Goal: Task Accomplishment & Management: Use online tool/utility

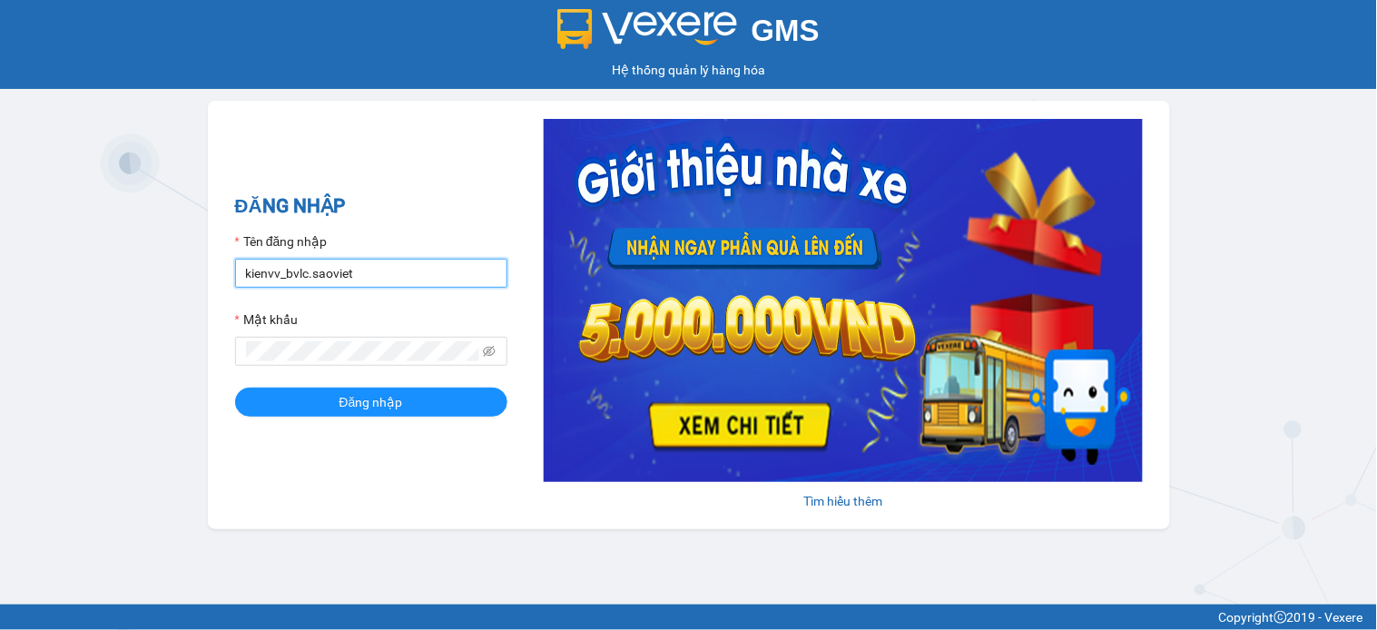
click at [381, 260] on input "kienvv_bvlc.saoviet" at bounding box center [371, 273] width 272 height 29
type input "trangdt_hhlc.saoviet"
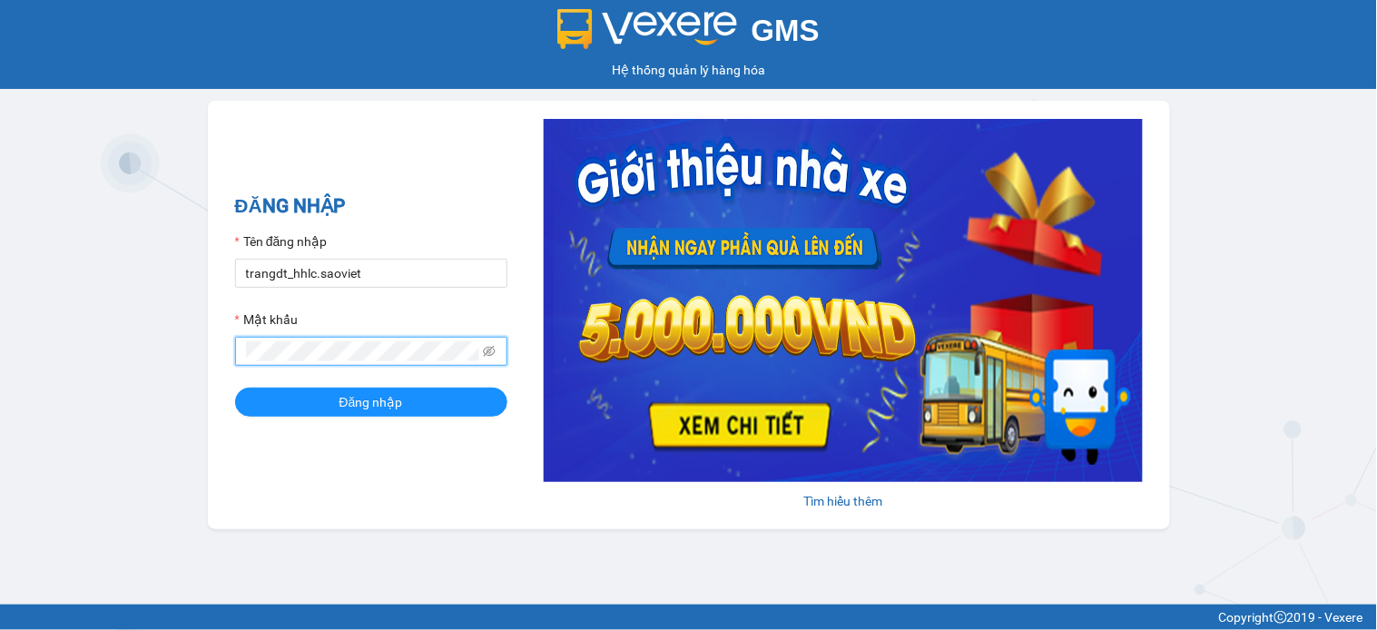
click at [235, 387] on button "Đăng nhập" at bounding box center [371, 401] width 272 height 29
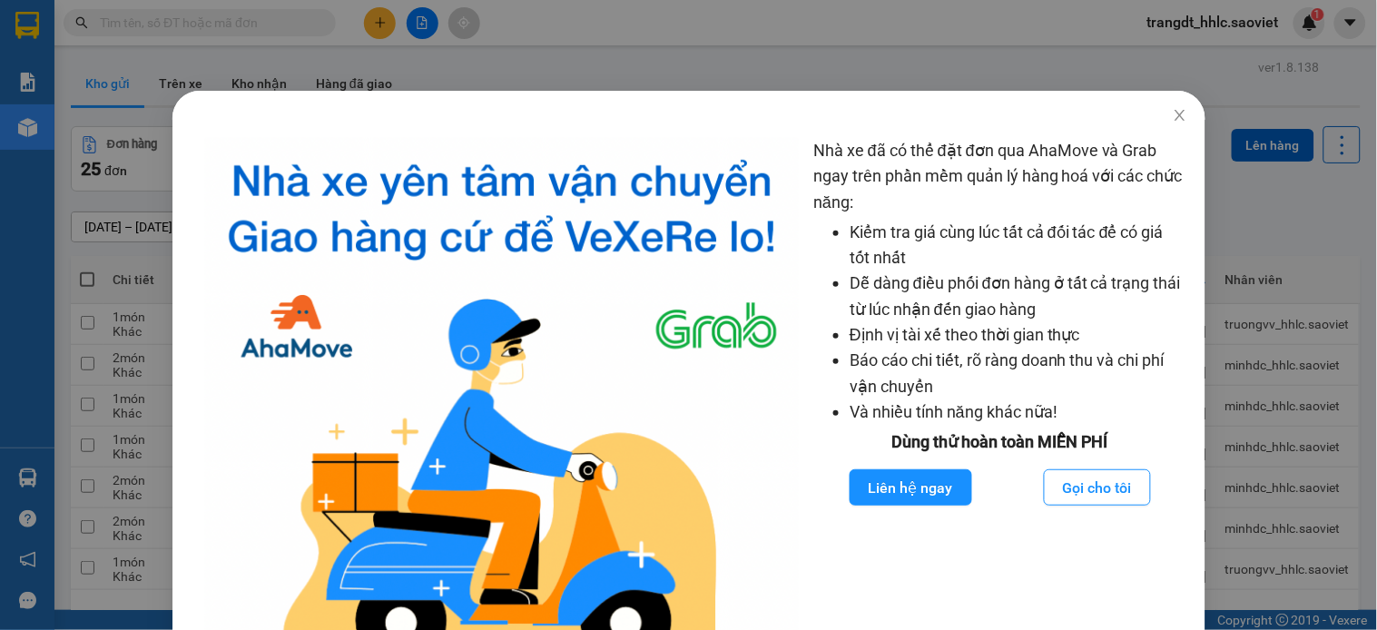
click at [1201, 231] on div "Nhà xe đã có thể đặt đơn qua AhaMove và Grab ngay trên phần mềm quản lý hàng ho…" at bounding box center [688, 315] width 1377 height 630
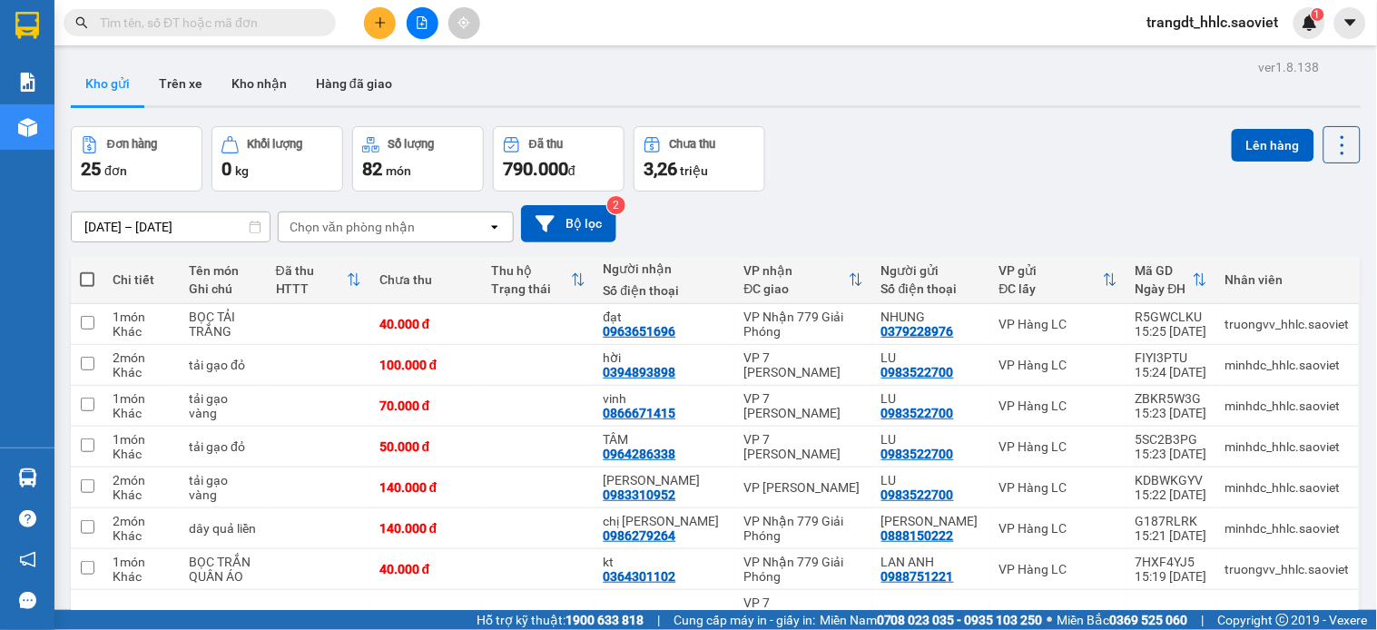
drag, startPoint x: 877, startPoint y: 142, endPoint x: 738, endPoint y: 69, distance: 157.5
click at [877, 141] on div "Đơn hàng 25 đơn Khối lượng 0 kg Số lượng 82 món Đã thu 790.000 đ Chưa thu 3,26 …" at bounding box center [715, 158] width 1289 height 65
click at [264, 88] on button "Kho nhận" at bounding box center [259, 84] width 84 height 44
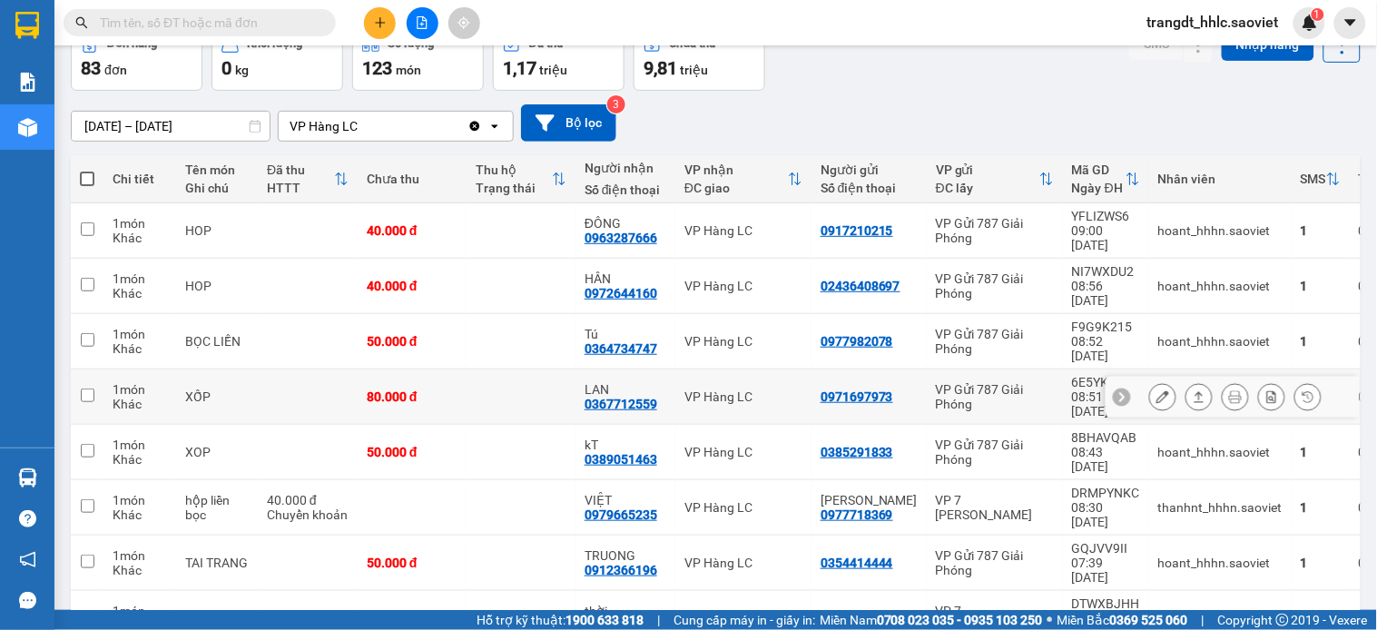
scroll to position [200, 0]
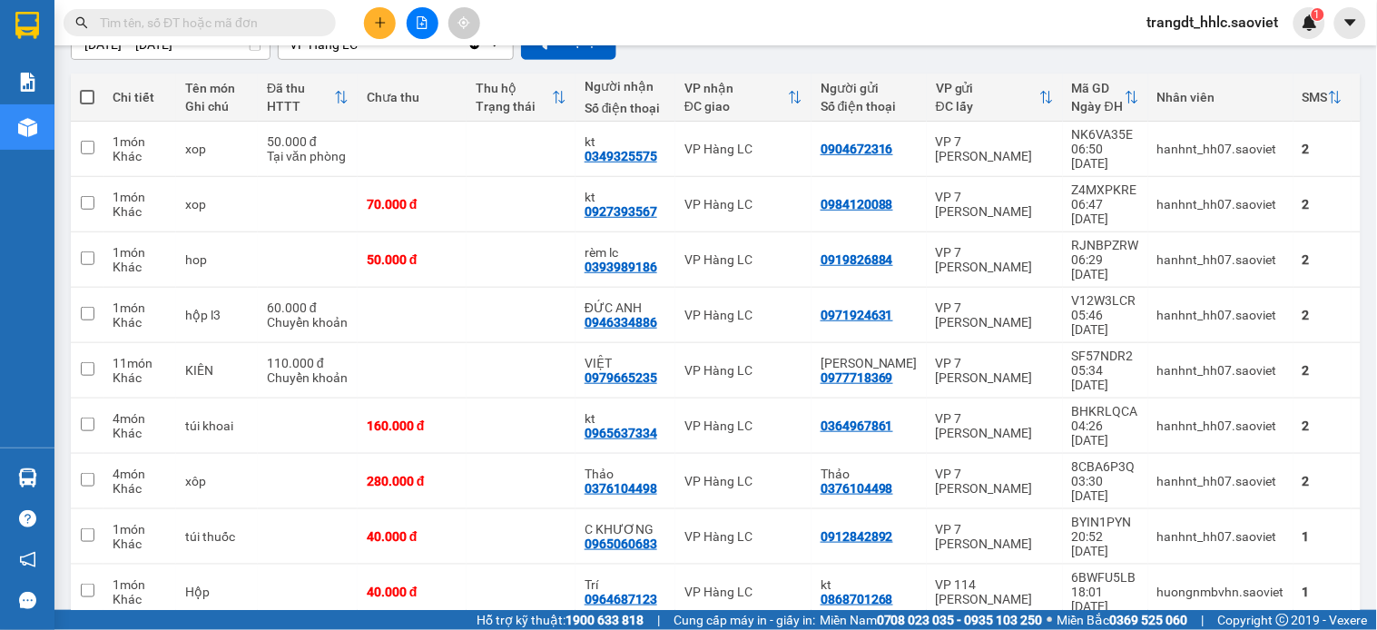
scroll to position [185, 0]
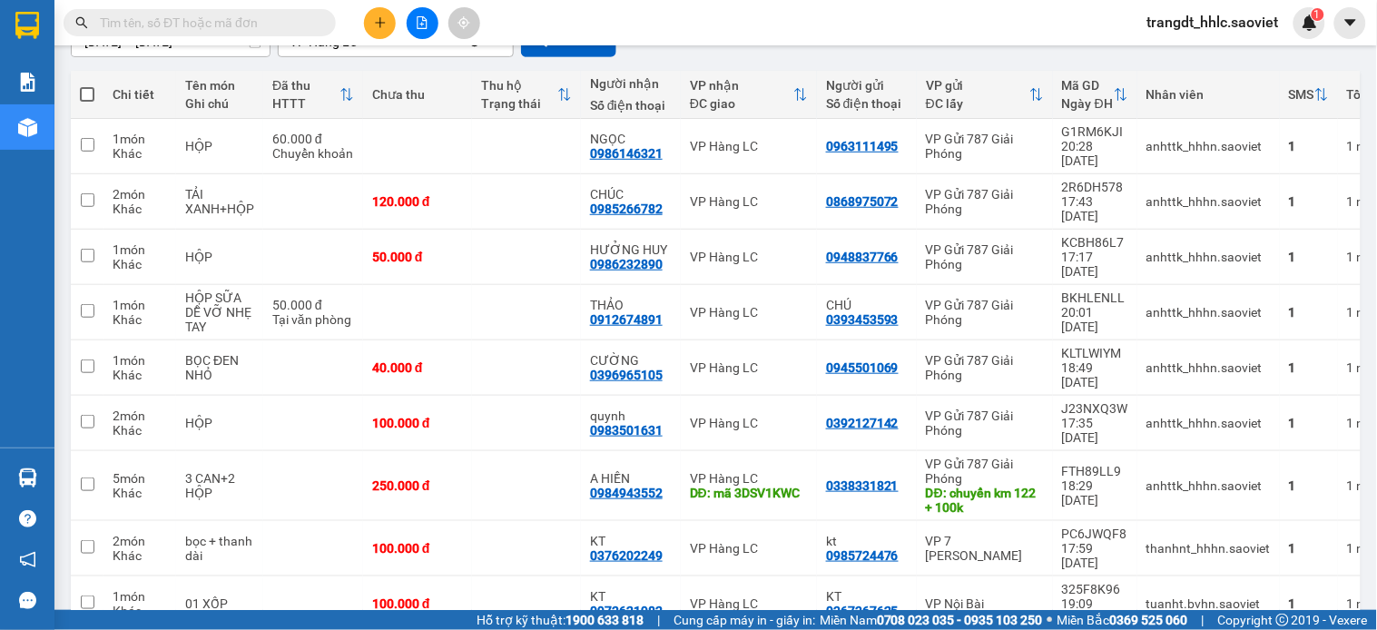
scroll to position [0, 0]
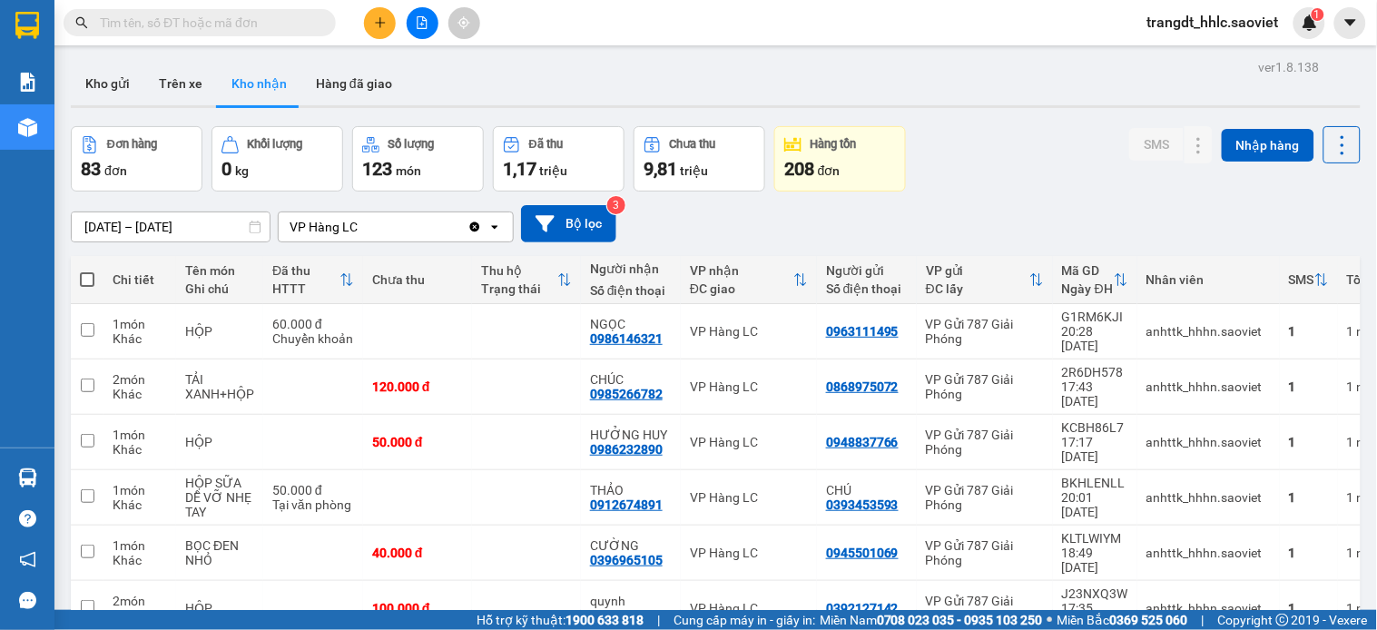
click at [416, 16] on icon "file-add" at bounding box center [422, 22] width 13 height 13
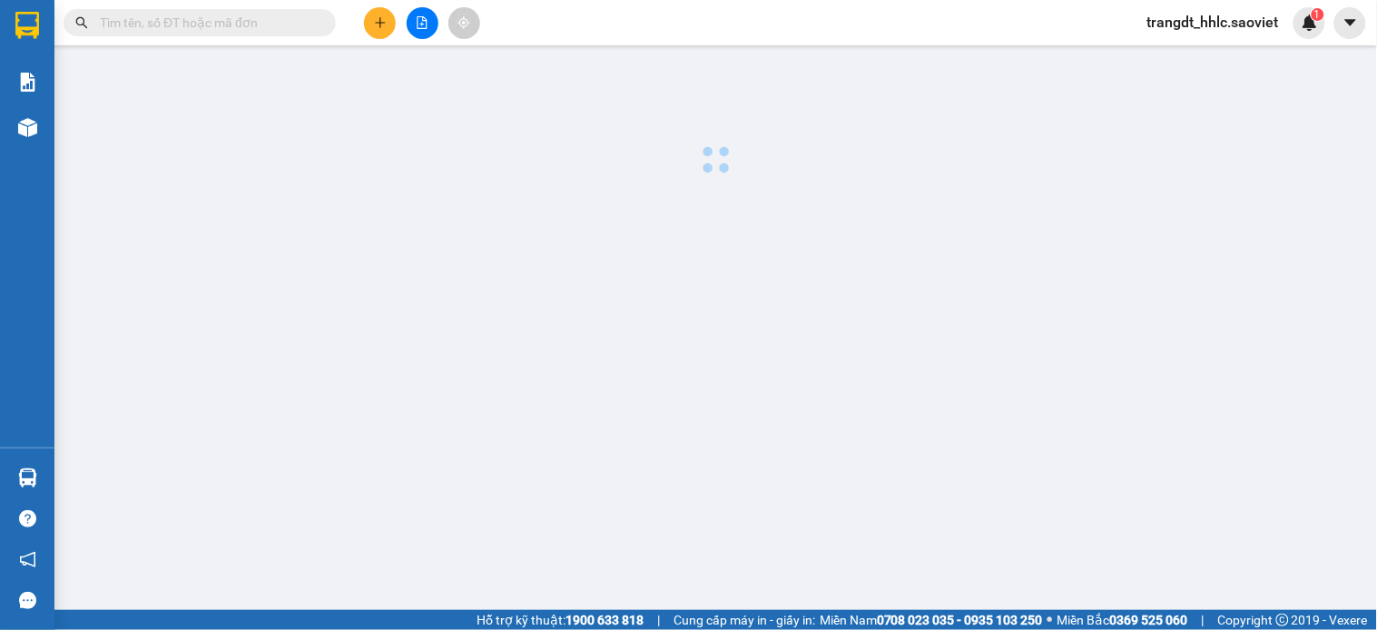
click at [416, 16] on icon "file-add" at bounding box center [422, 22] width 13 height 13
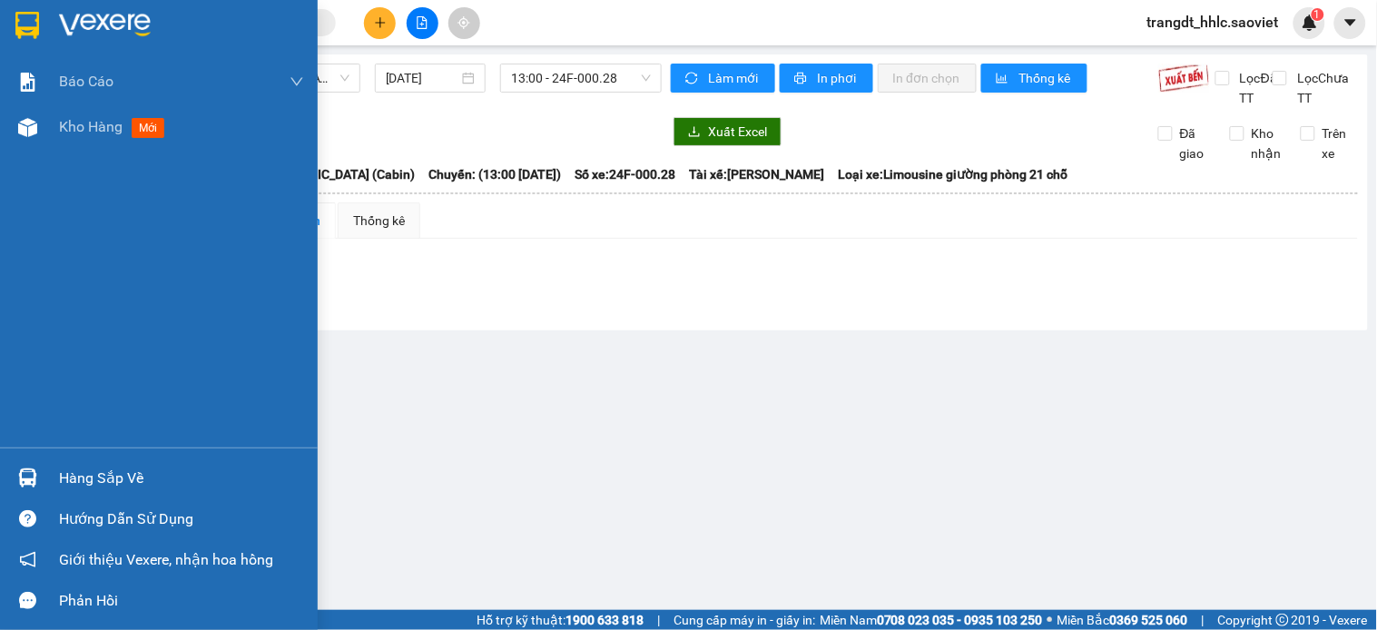
click at [107, 483] on div "Hàng sắp về" at bounding box center [181, 478] width 245 height 27
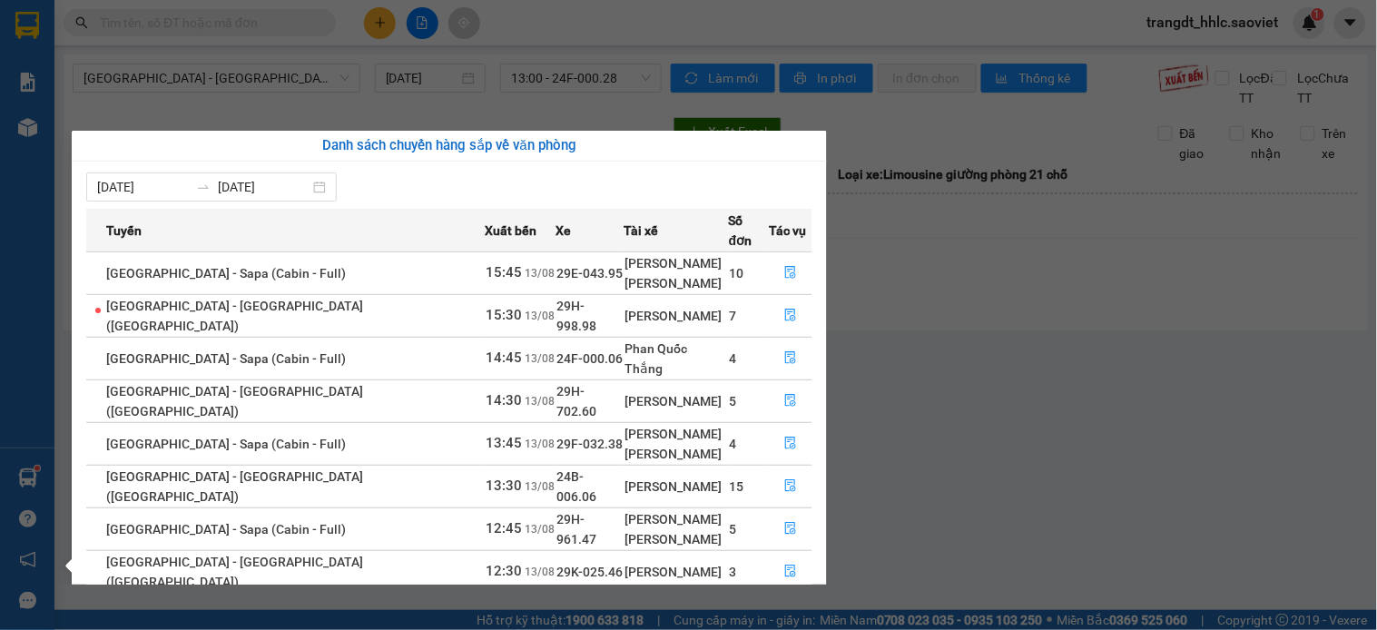
scroll to position [74, 0]
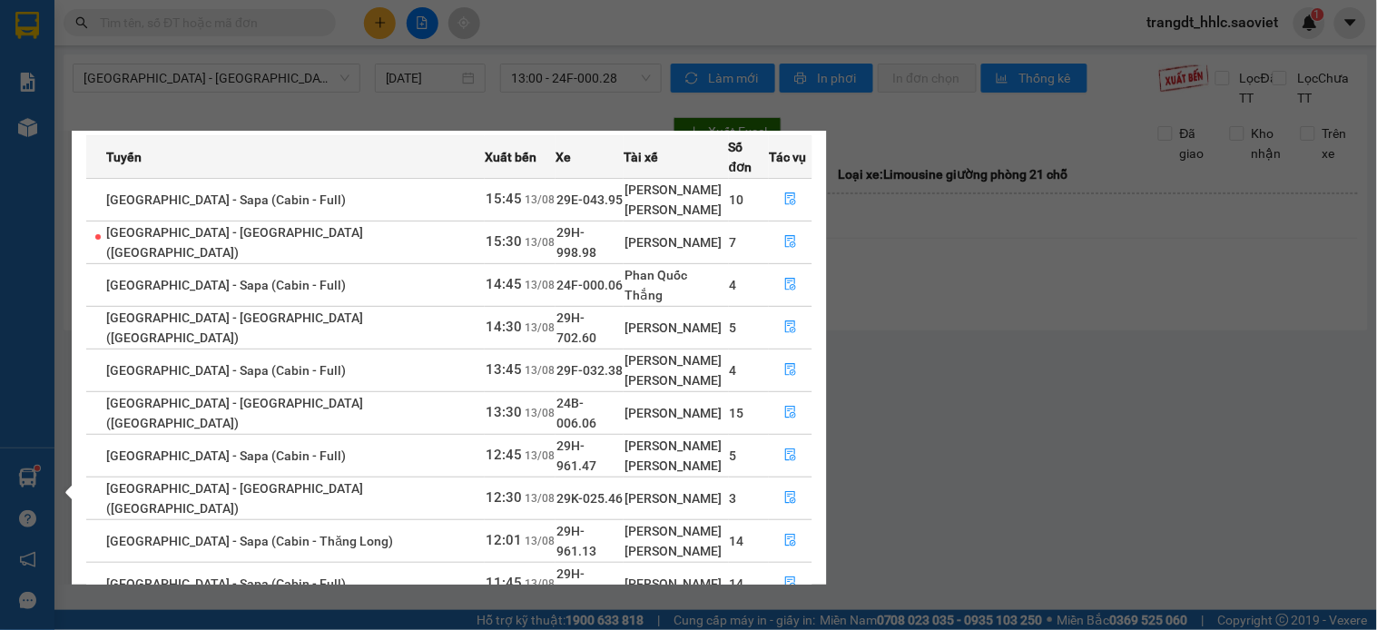
click at [784, 617] on link "2" at bounding box center [779, 627] width 20 height 20
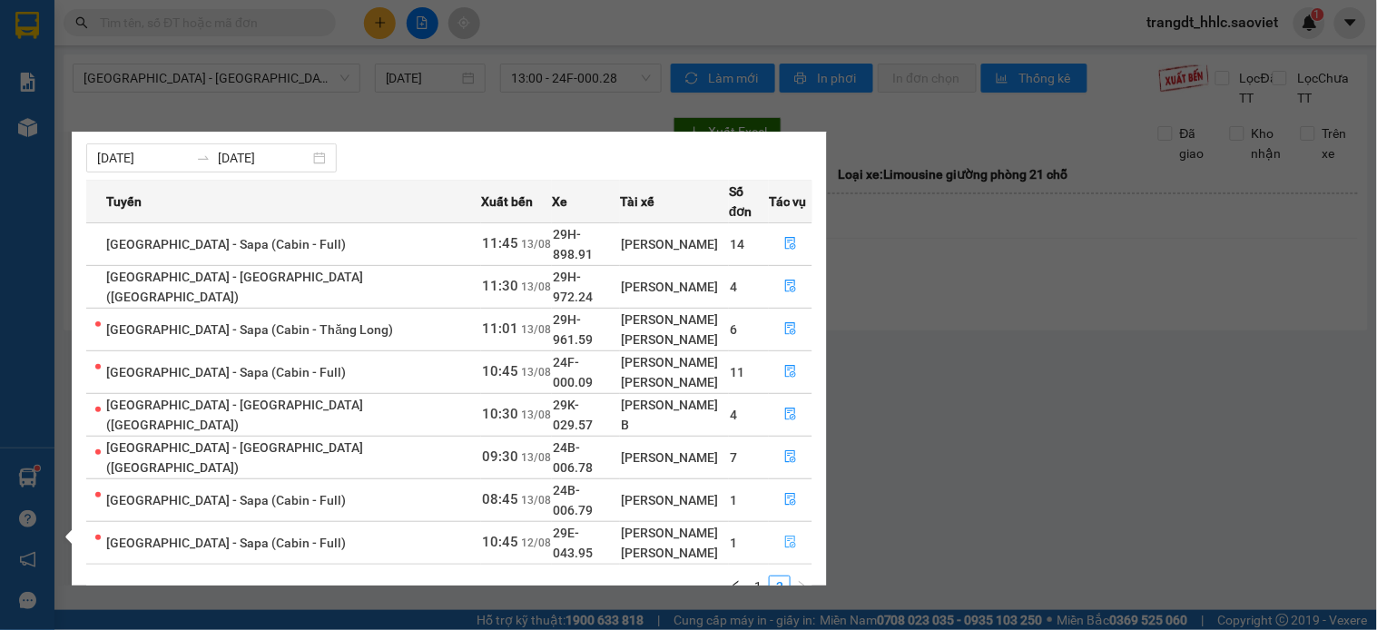
scroll to position [0, 0]
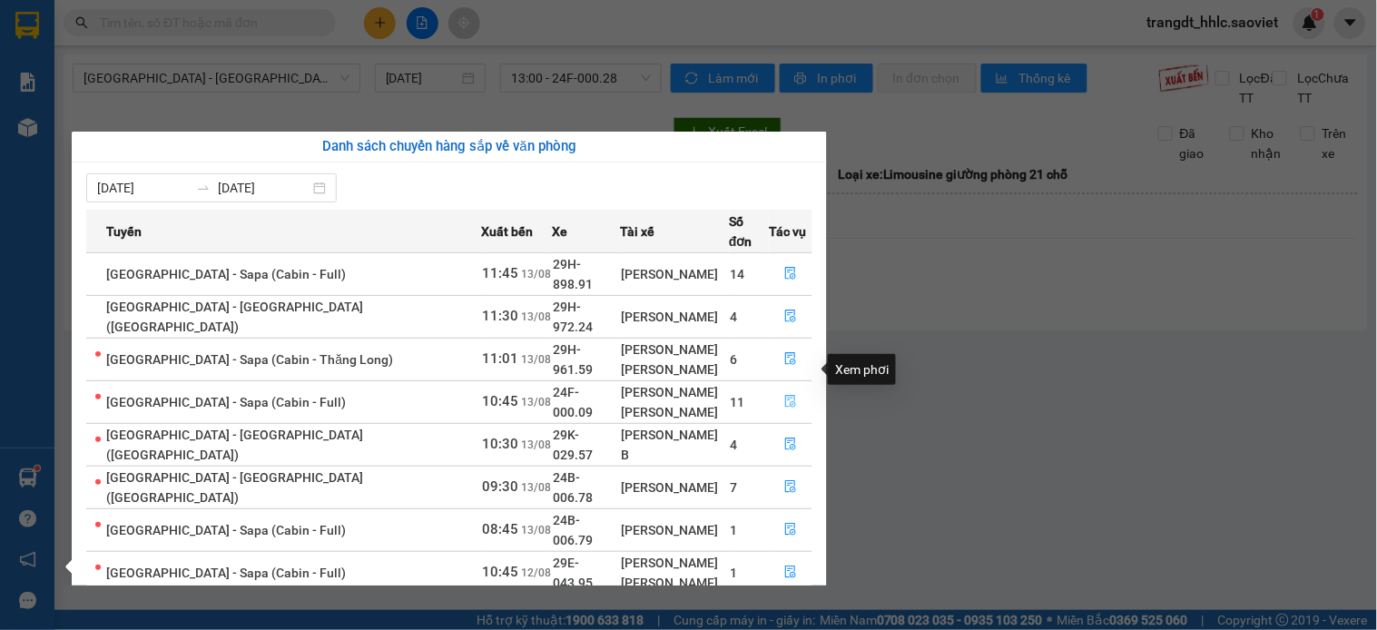
click at [785, 387] on button "button" at bounding box center [790, 401] width 42 height 29
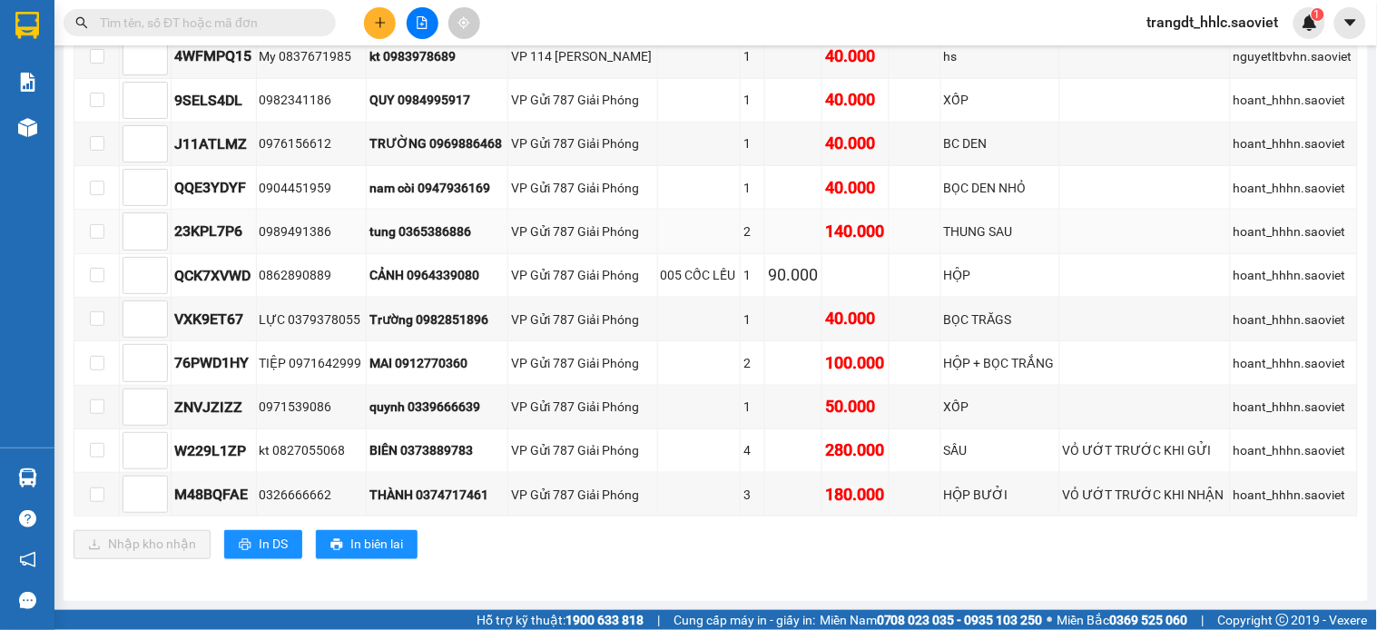
scroll to position [96, 0]
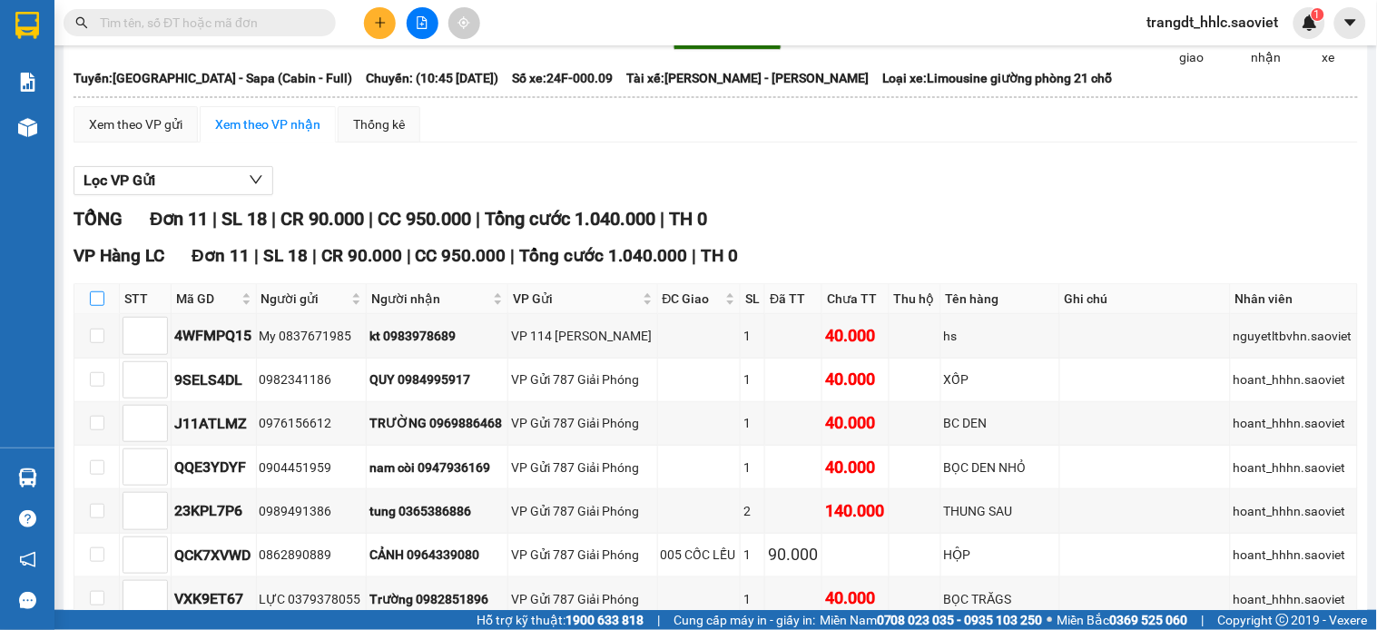
click at [97, 306] on input "checkbox" at bounding box center [97, 298] width 15 height 15
checkbox input "true"
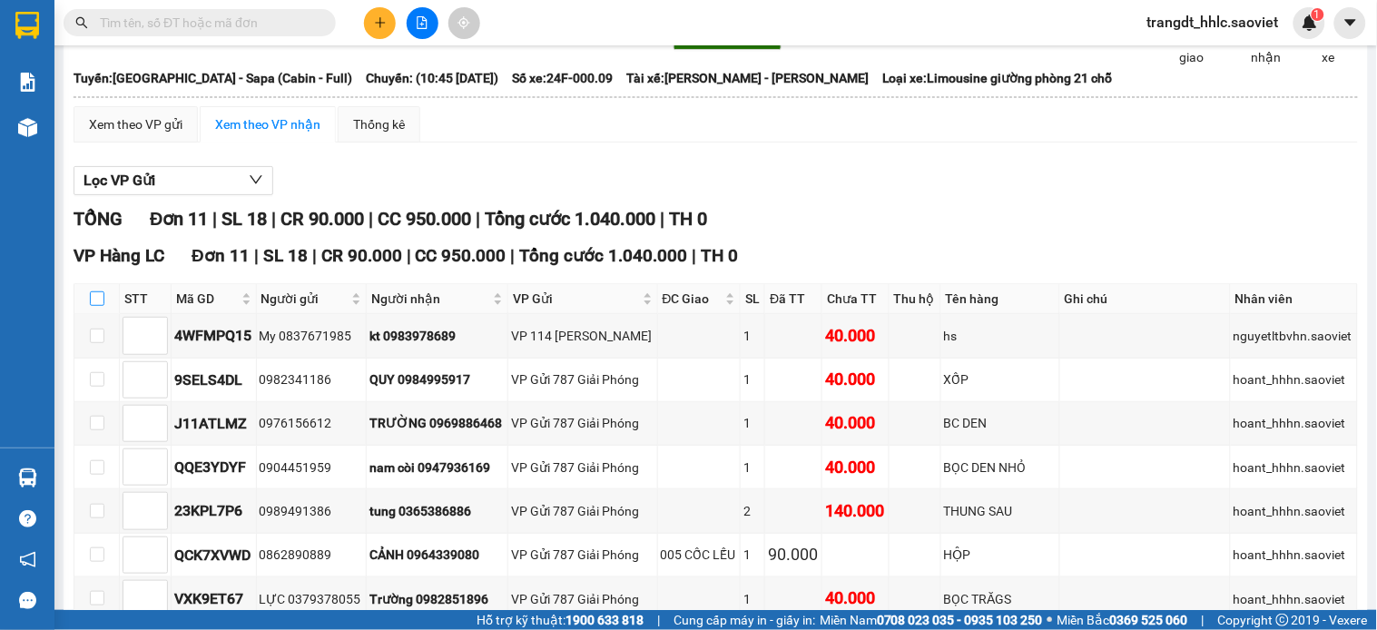
checkbox input "true"
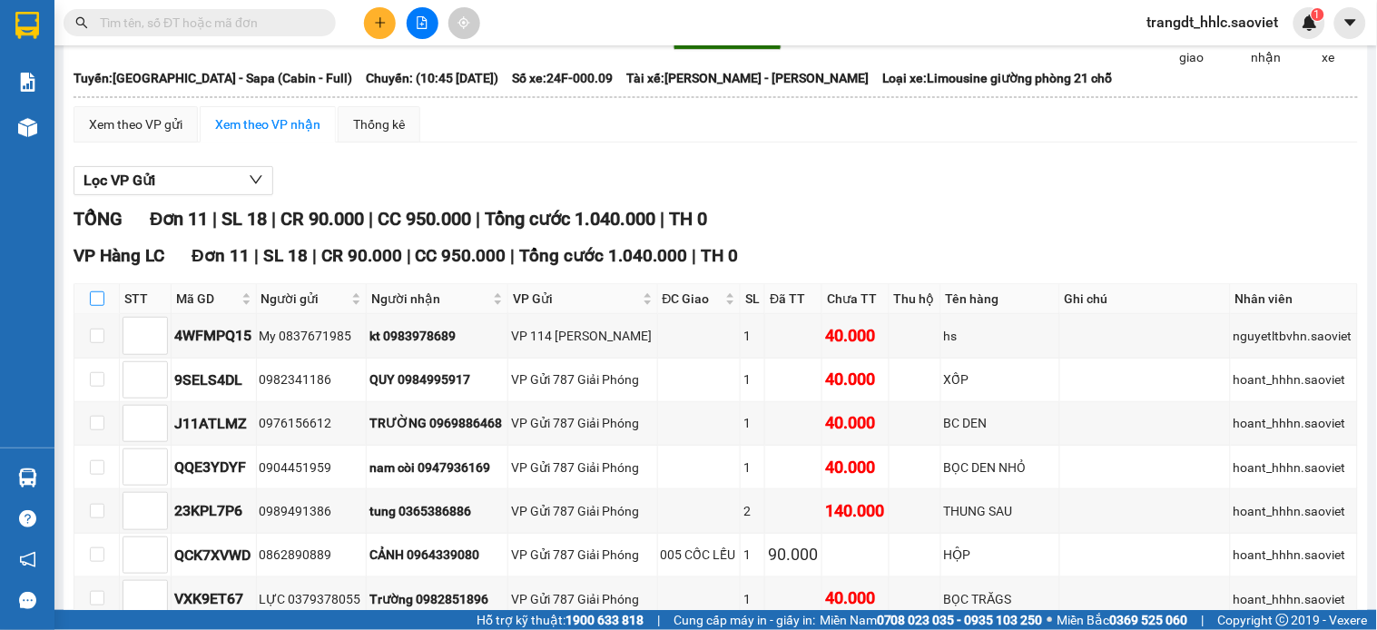
checkbox input "true"
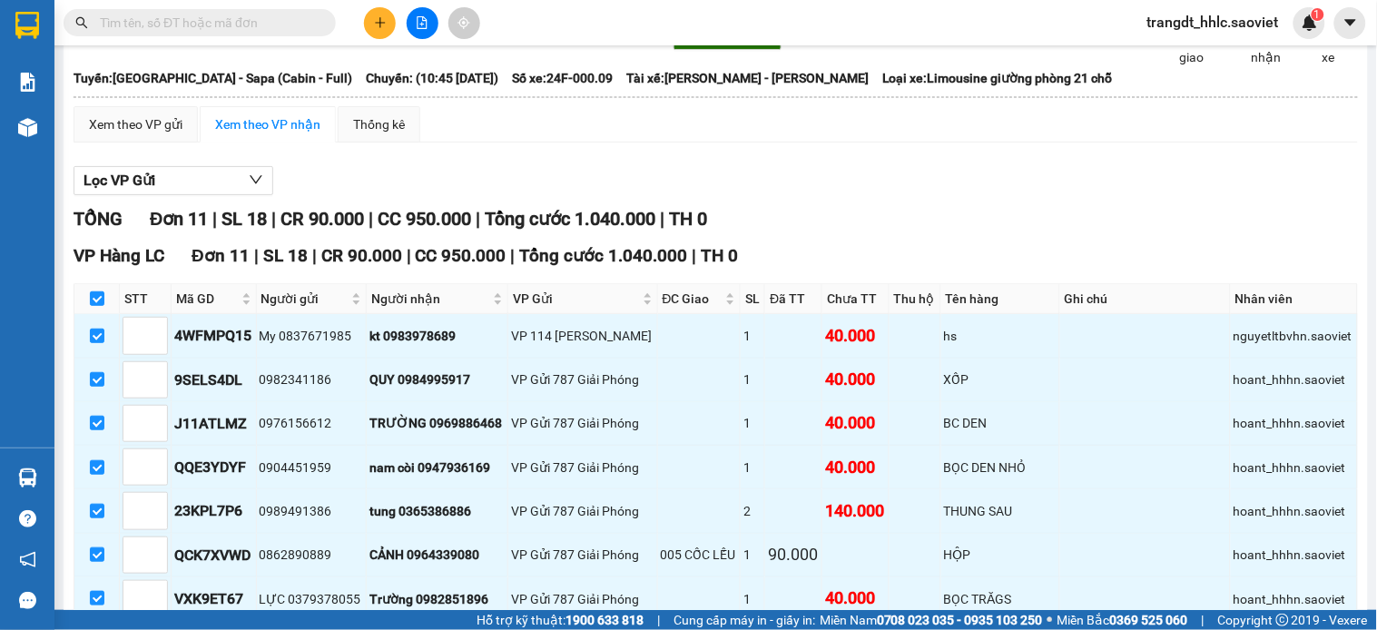
scroll to position [399, 0]
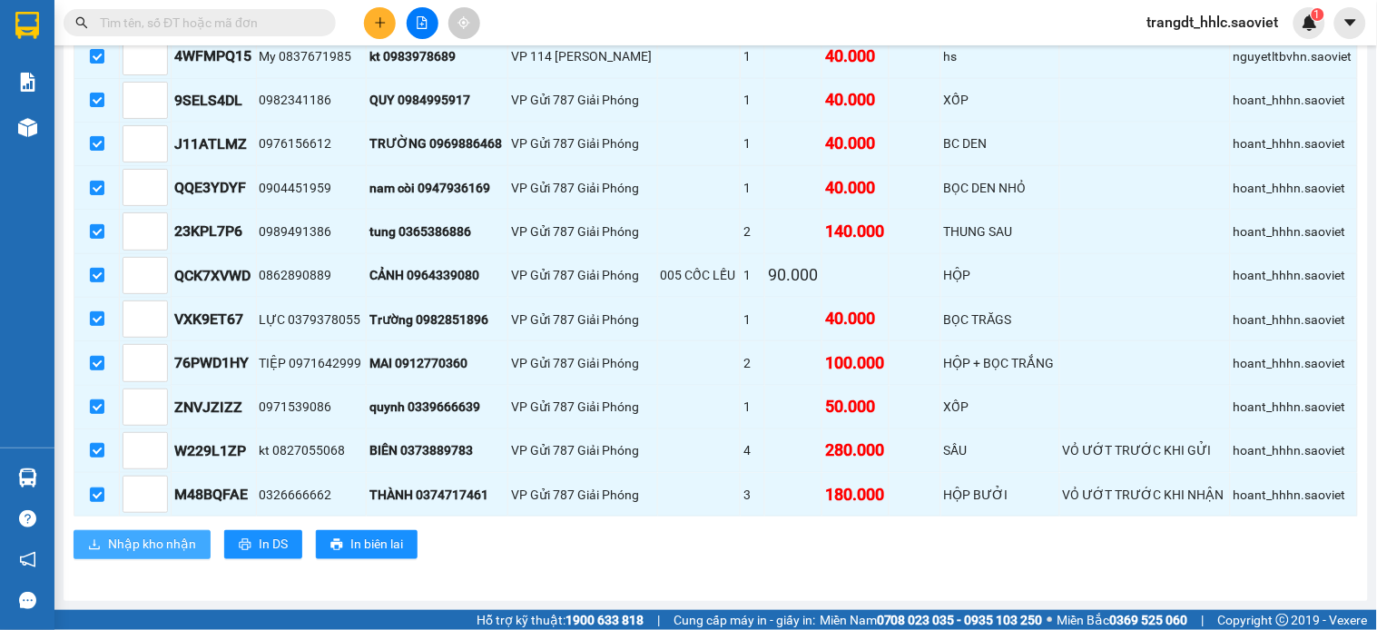
click at [124, 550] on span "Nhập kho nhận" at bounding box center [152, 544] width 88 height 20
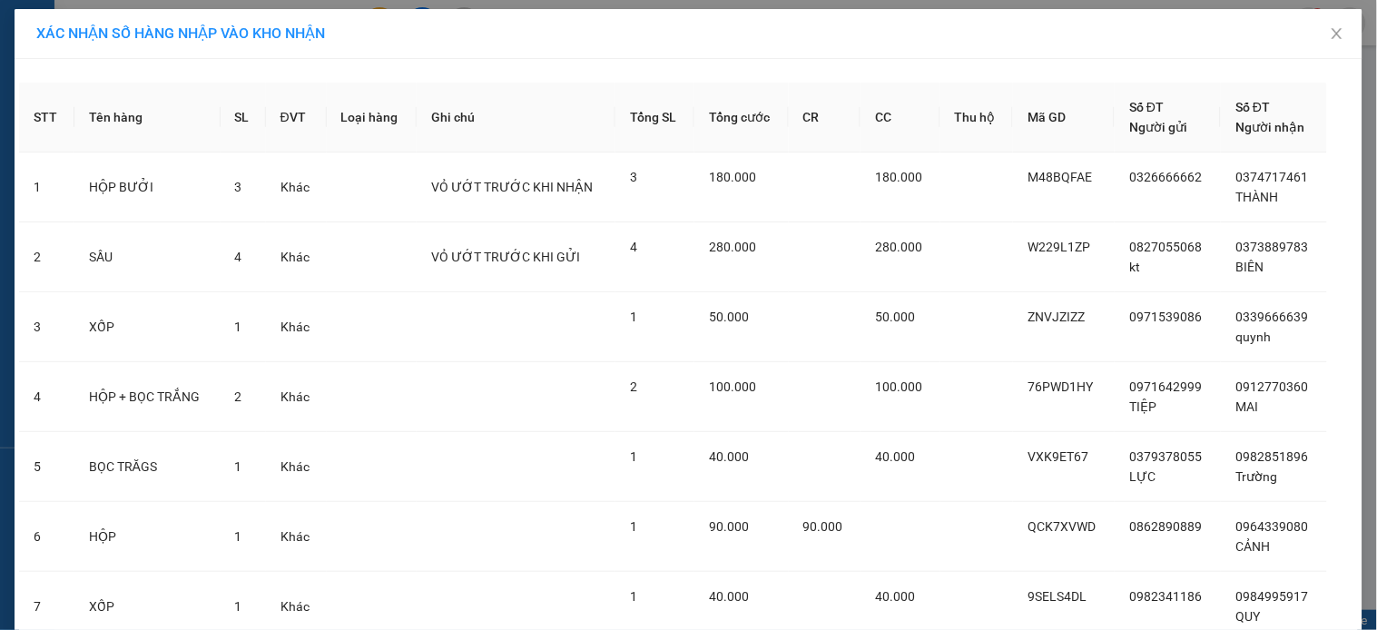
scroll to position [424, 0]
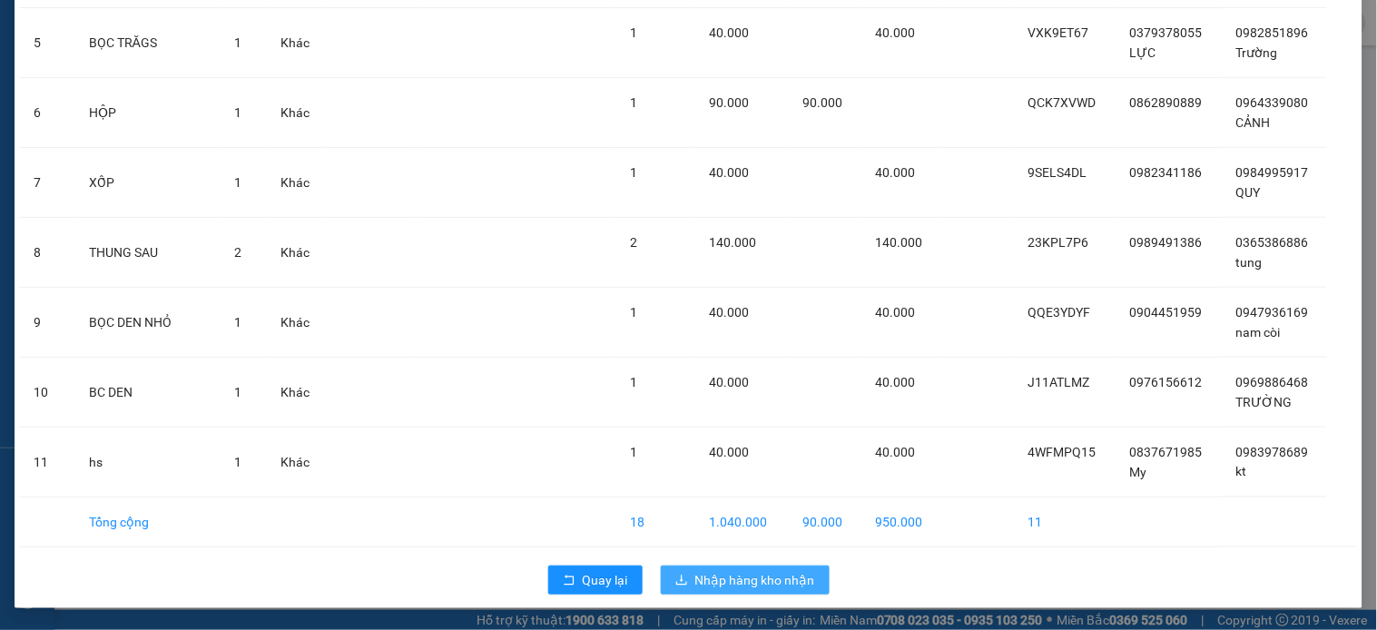
click at [735, 576] on span "Nhập hàng kho nhận" at bounding box center [755, 580] width 120 height 20
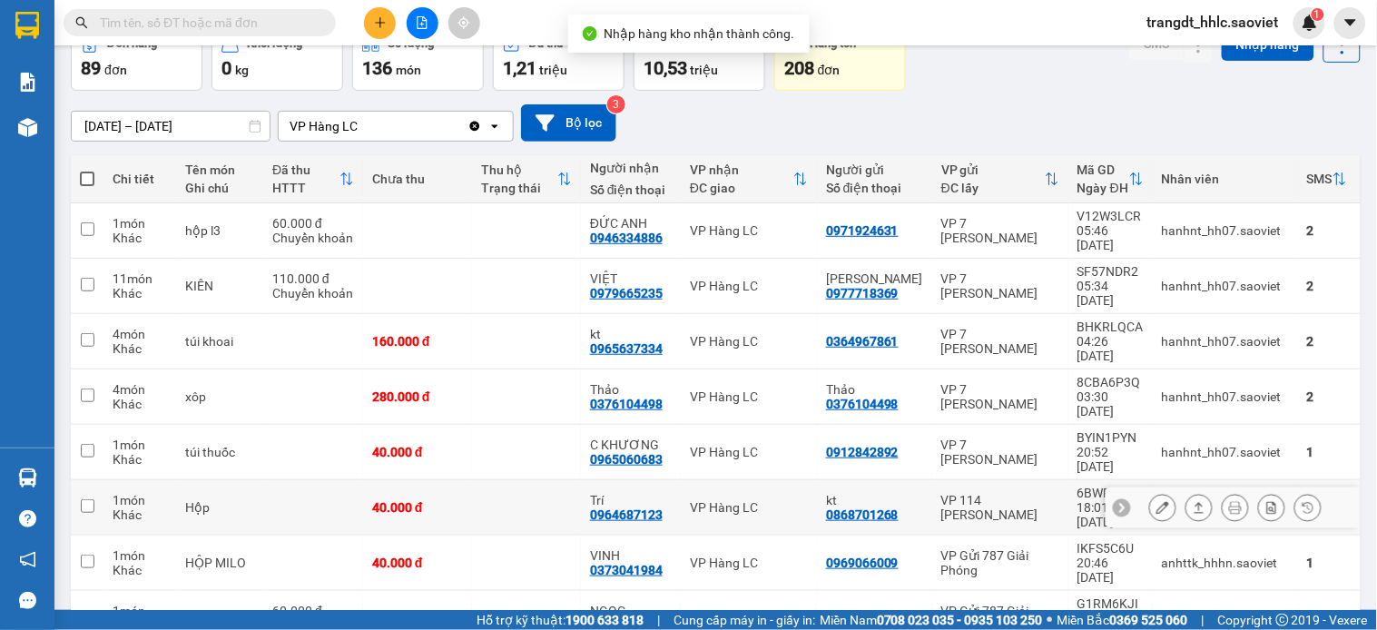
scroll to position [185, 0]
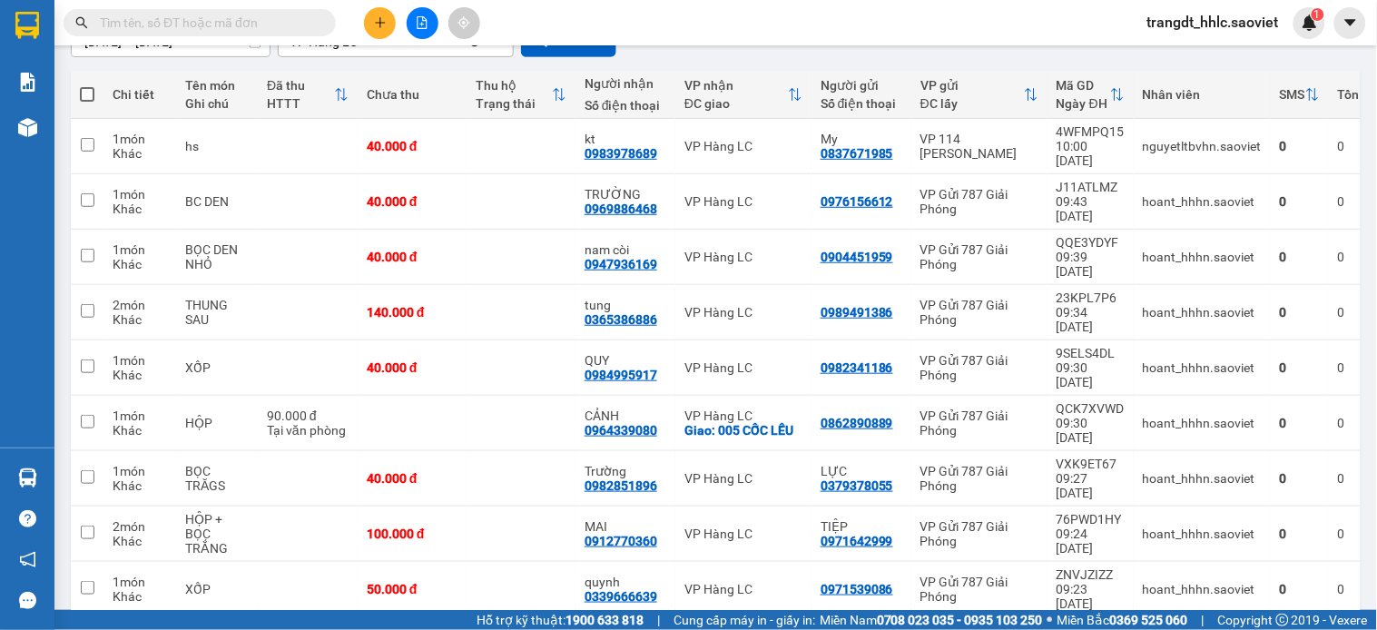
click at [87, 87] on span at bounding box center [87, 94] width 15 height 15
click at [87, 85] on input "checkbox" at bounding box center [87, 85] width 0 height 0
checkbox input "true"
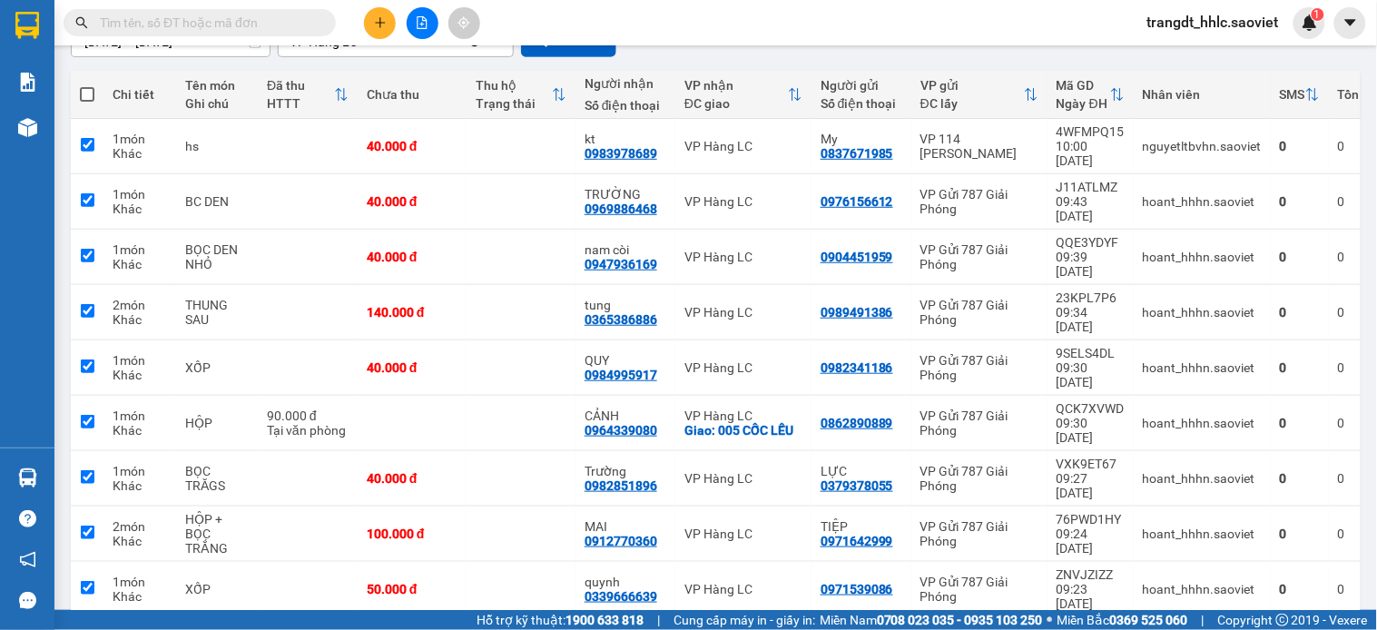
checkbox input "true"
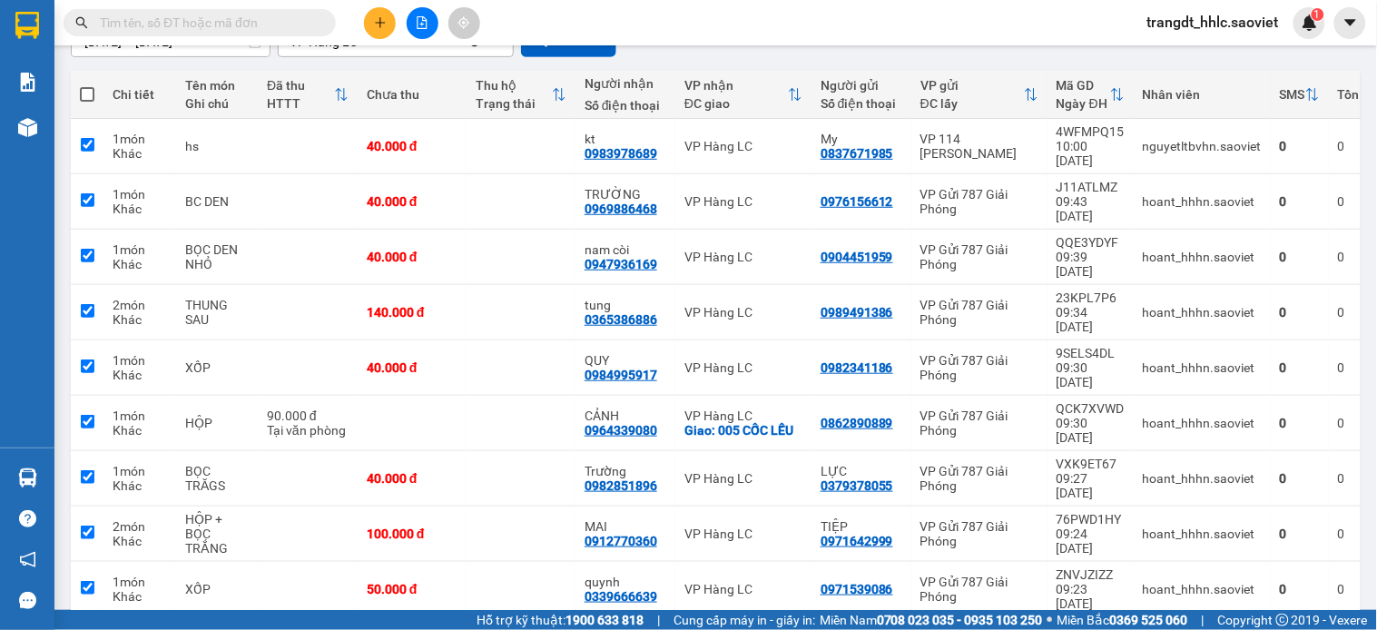
checkbox input "true"
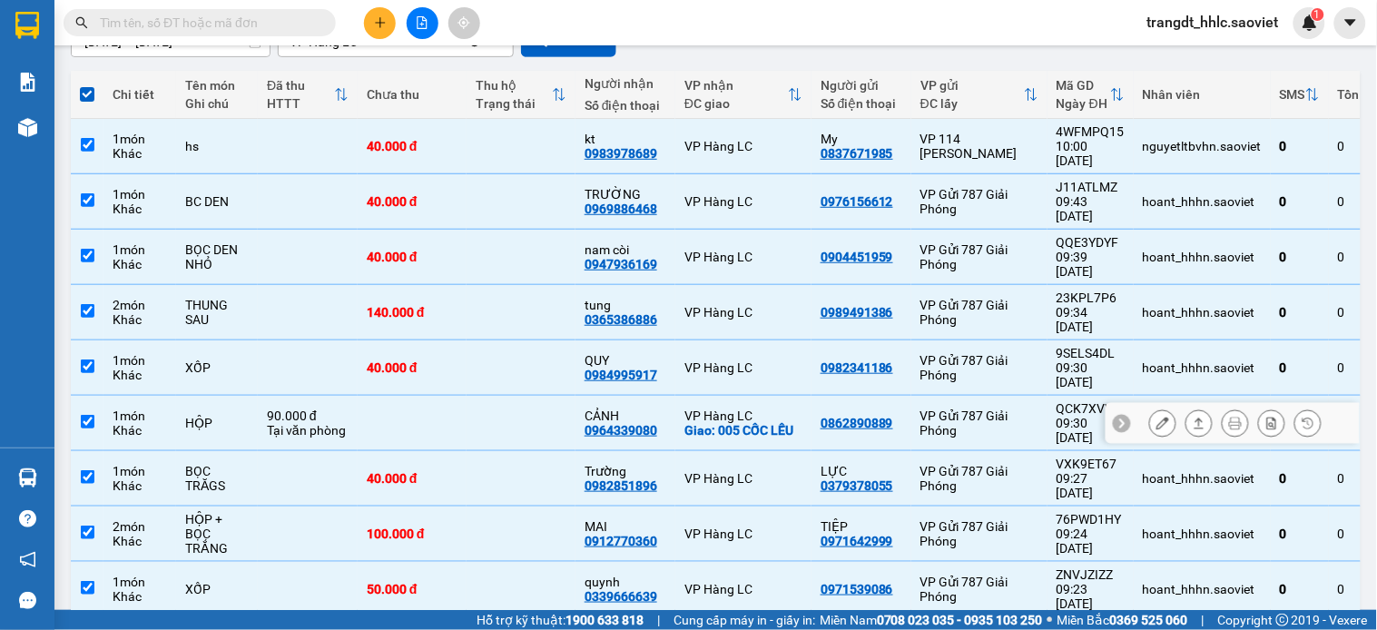
click at [530, 396] on td at bounding box center [520, 423] width 109 height 55
checkbox input "false"
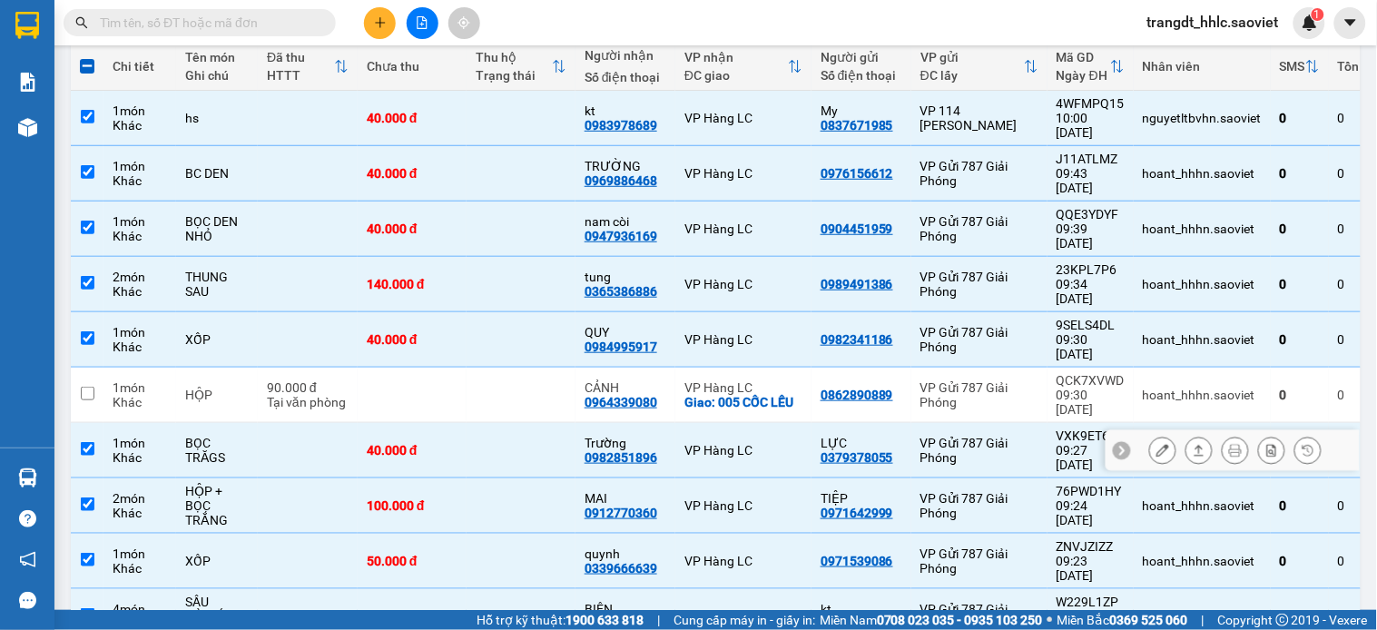
scroll to position [0, 0]
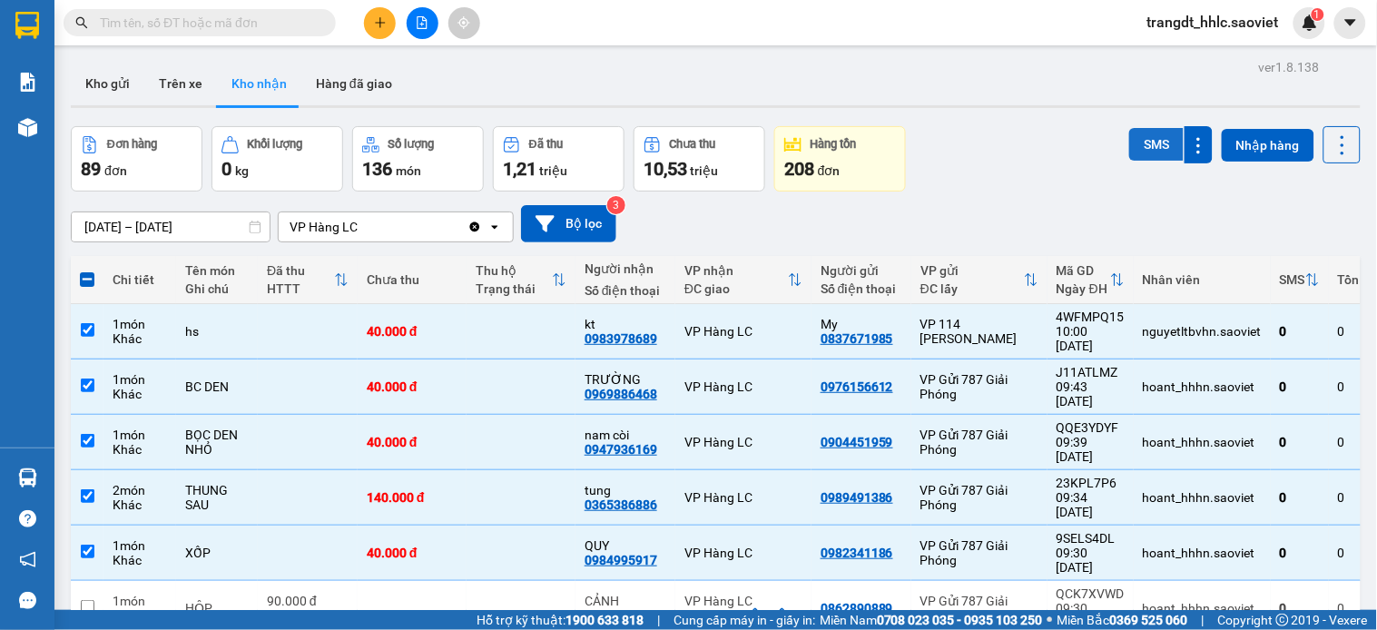
click at [1129, 146] on button "SMS" at bounding box center [1156, 144] width 54 height 33
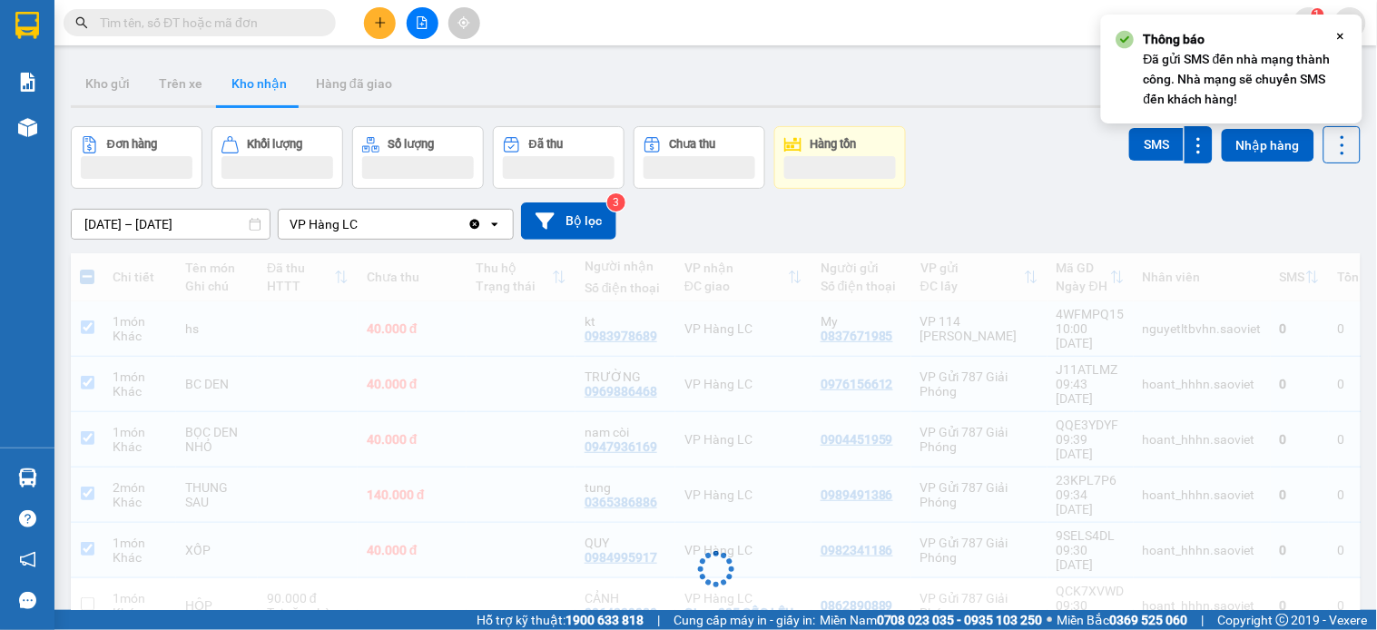
scroll to position [213, 0]
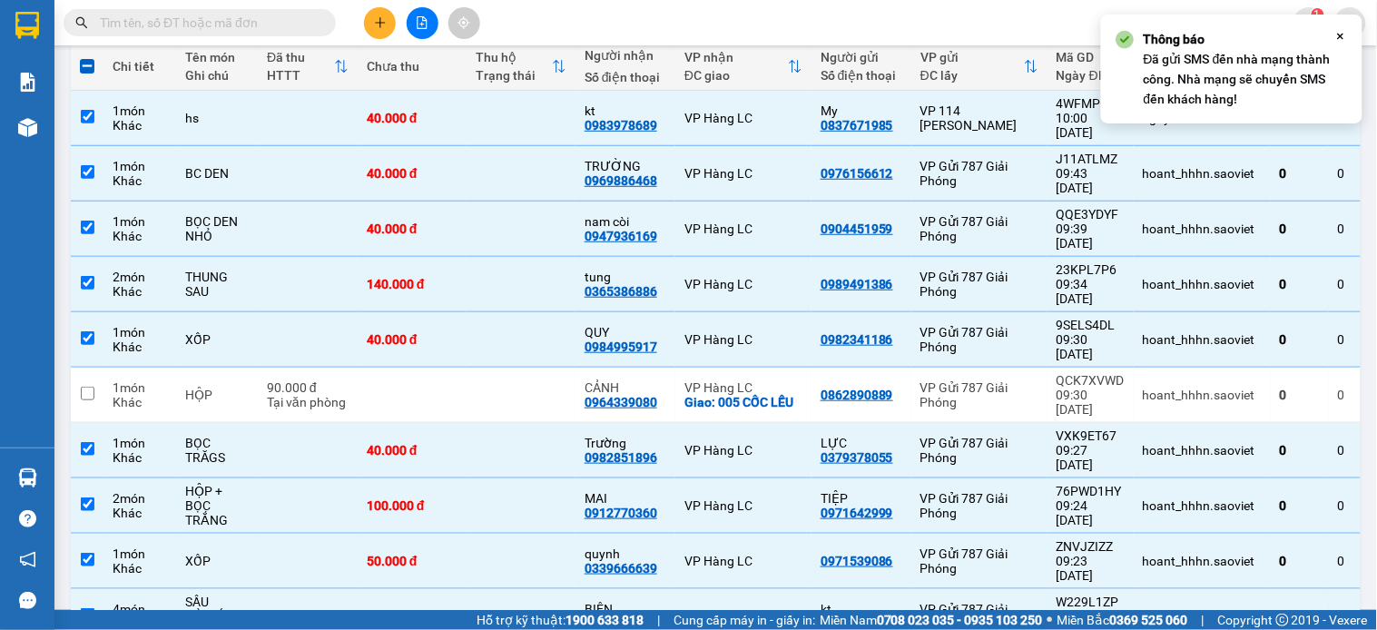
checkbox input "false"
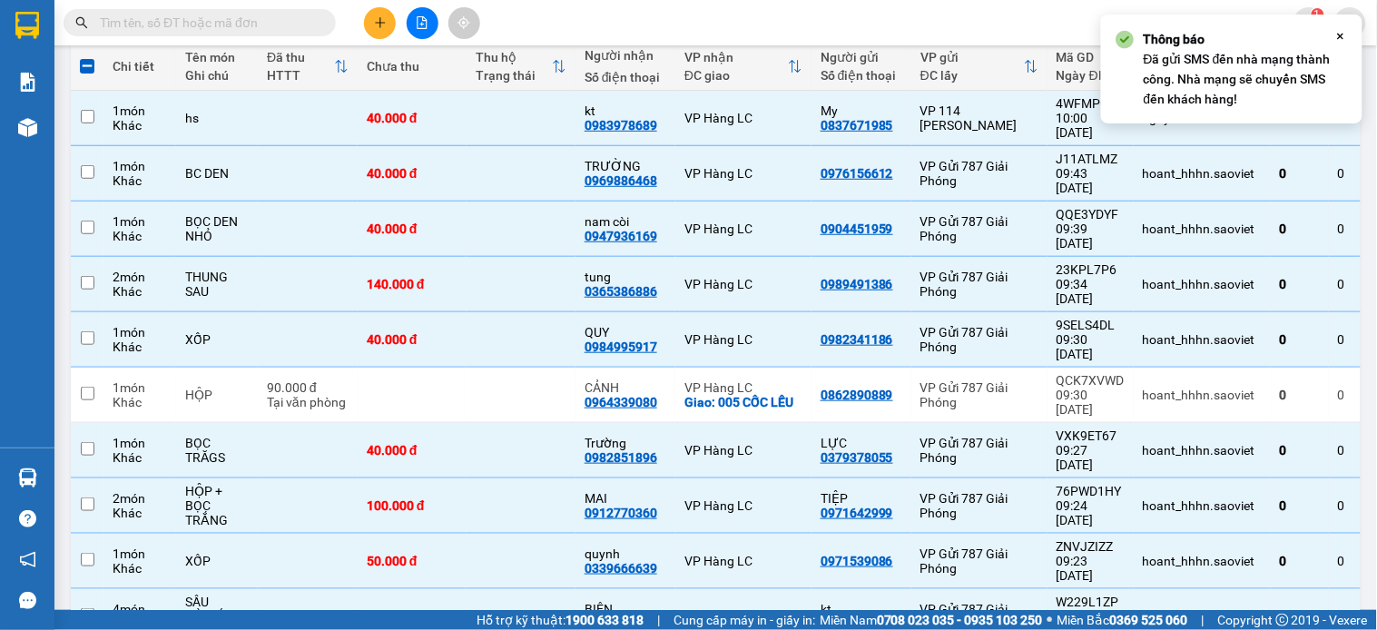
checkbox input "false"
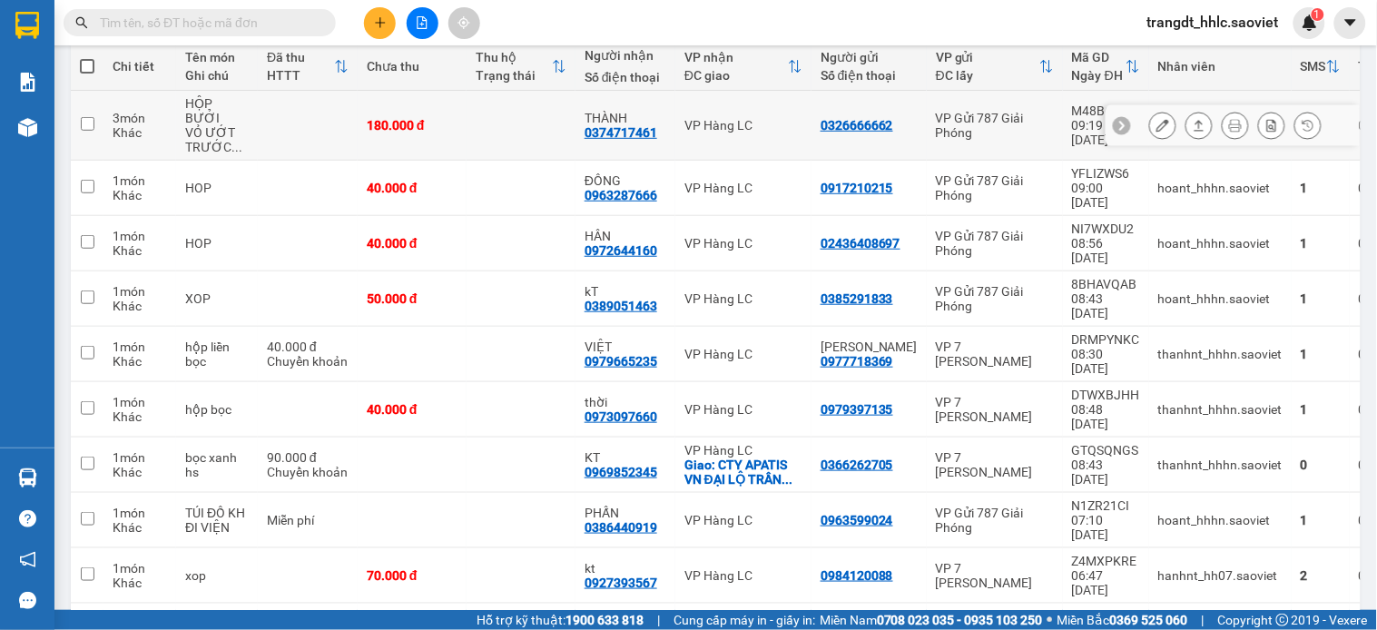
click at [682, 121] on td "VP Hàng LC" at bounding box center [743, 126] width 136 height 70
checkbox input "true"
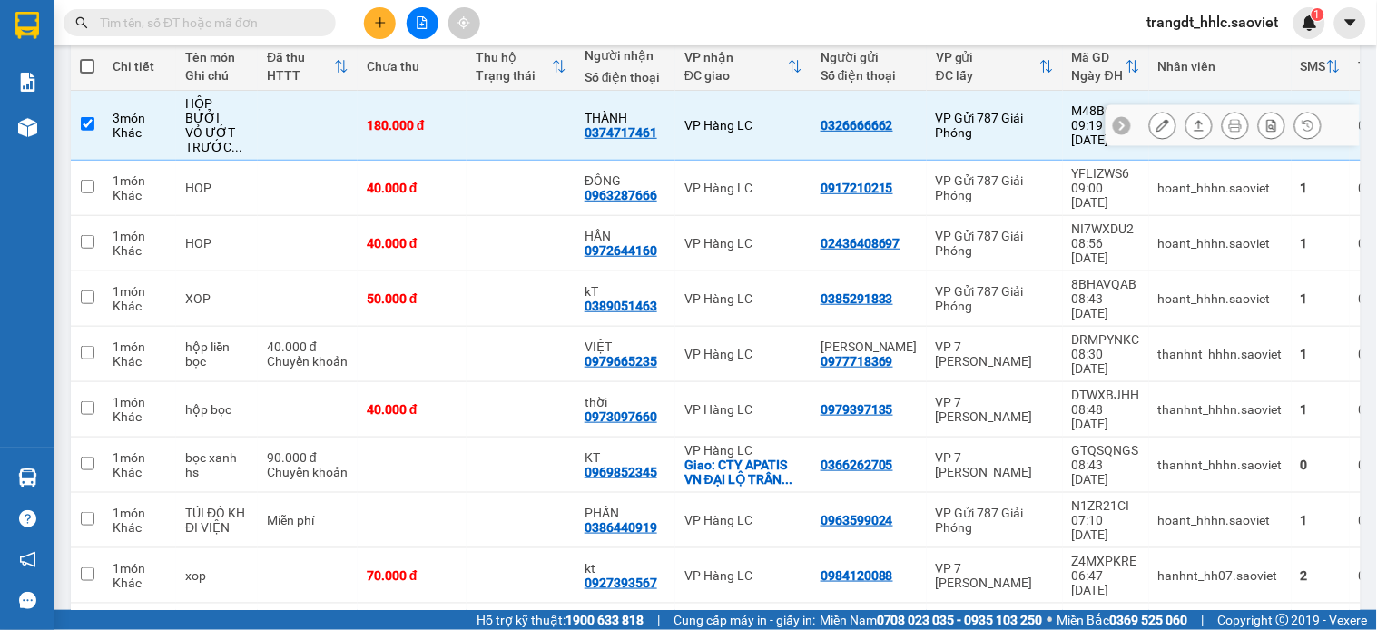
scroll to position [0, 0]
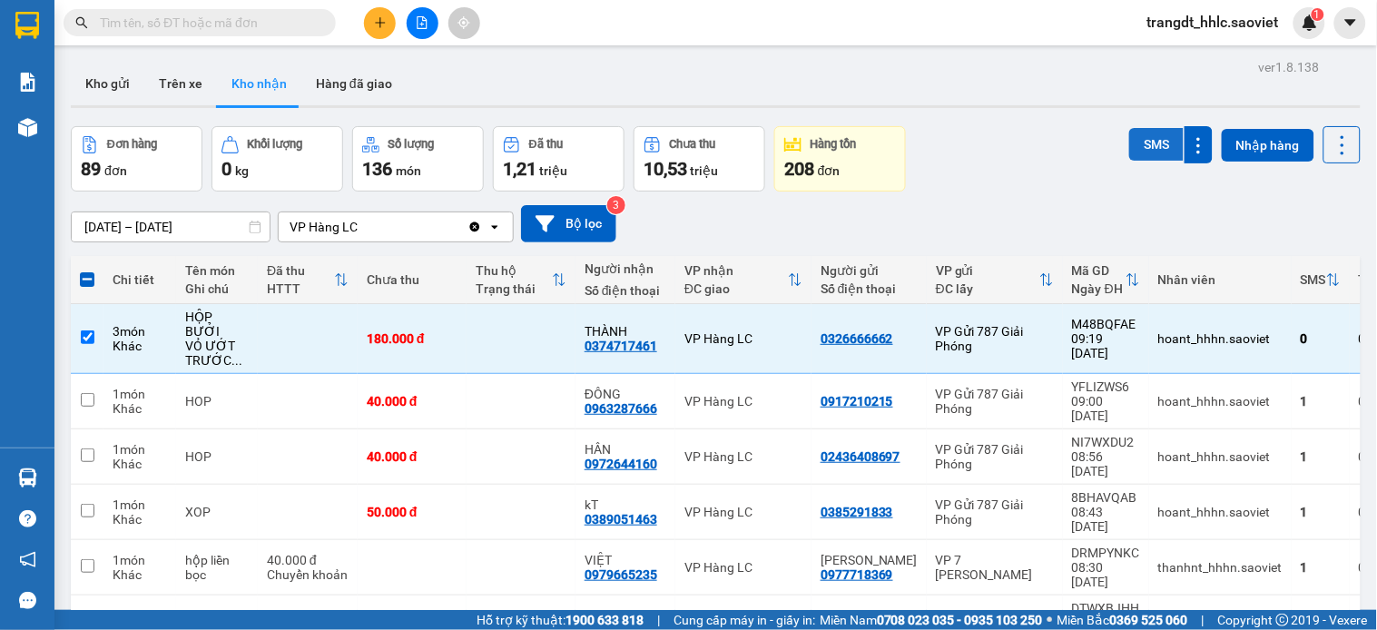
click at [1136, 151] on button "SMS" at bounding box center [1156, 144] width 54 height 33
click at [1129, 128] on button "SMS" at bounding box center [1156, 144] width 54 height 33
click at [1129, 128] on button "SMS" at bounding box center [1156, 146] width 54 height 36
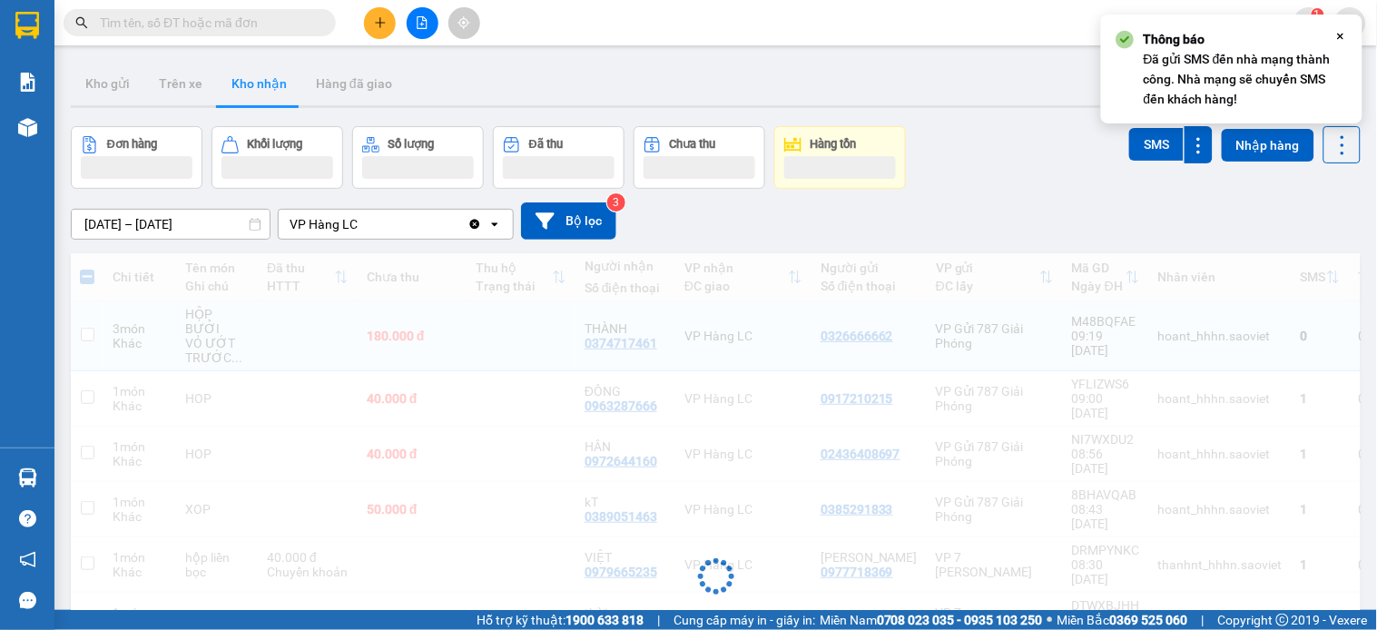
checkbox input "false"
checkbox input "true"
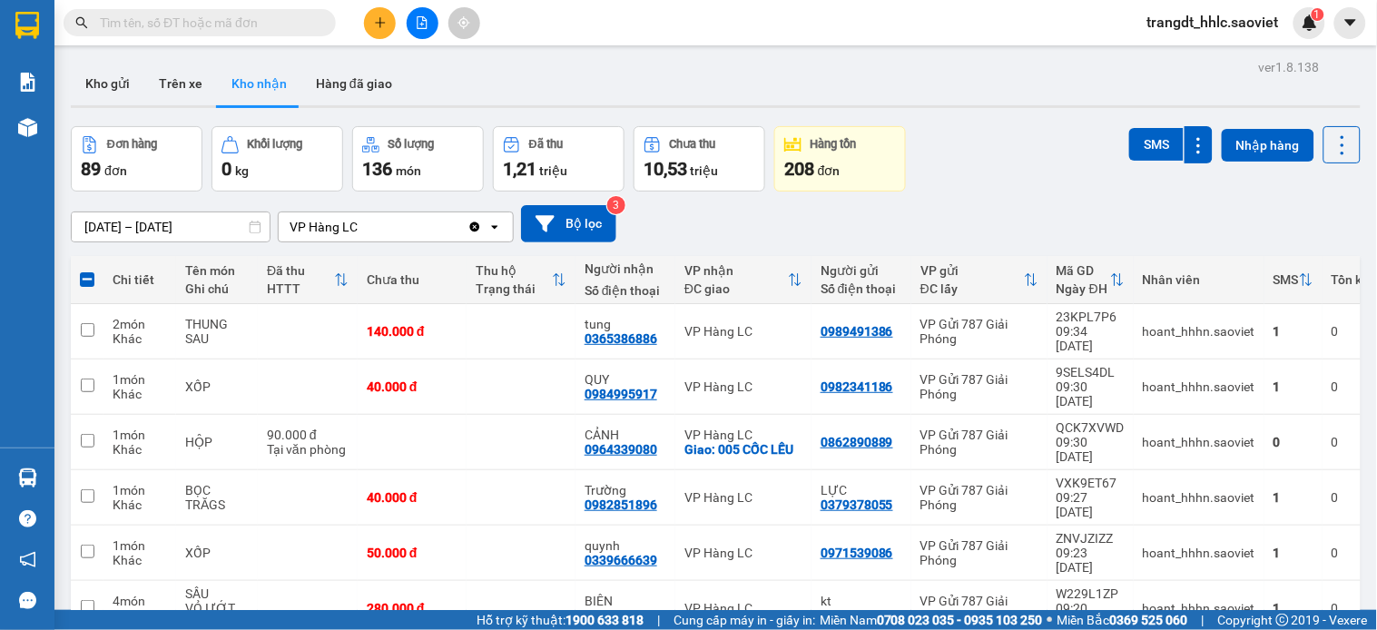
click at [1129, 128] on button "SMS" at bounding box center [1156, 144] width 54 height 33
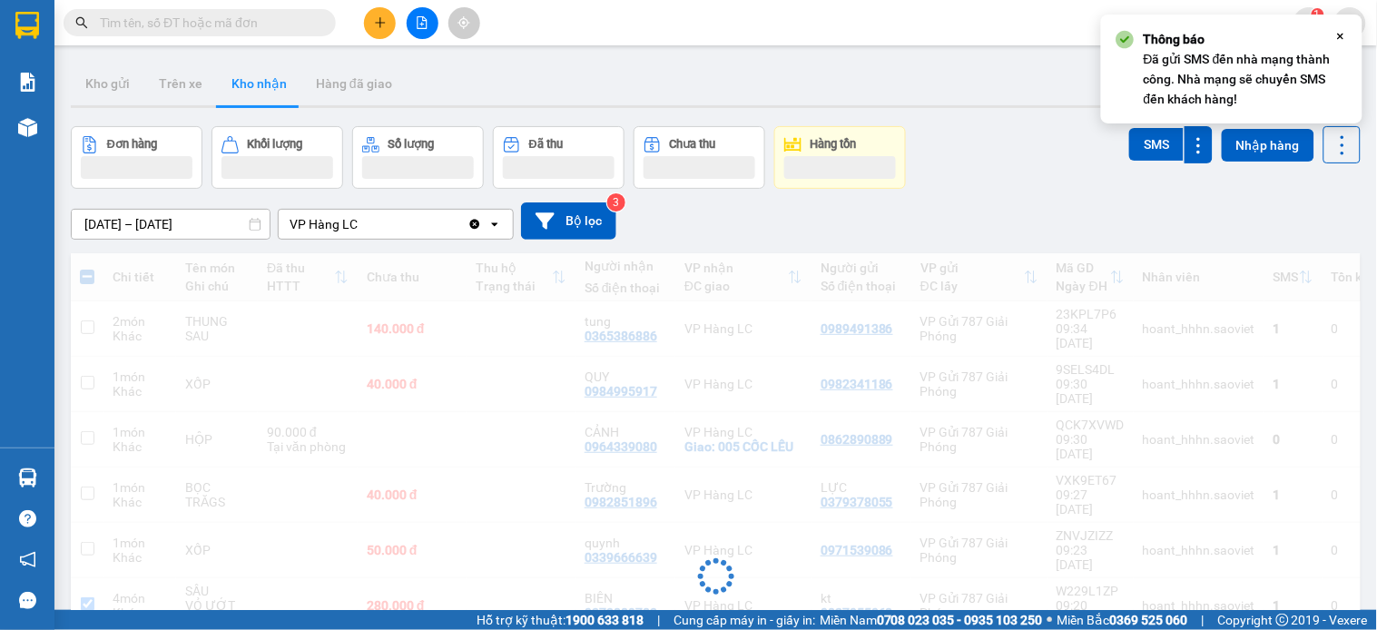
checkbox input "true"
checkbox input "false"
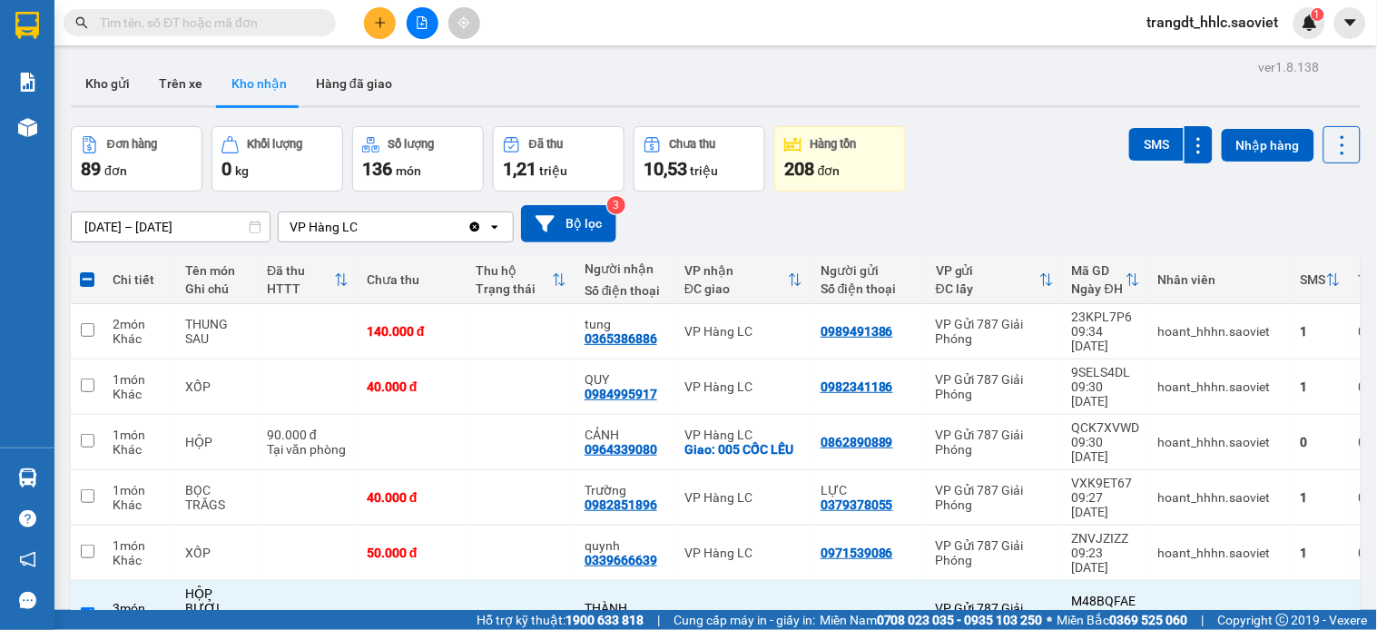
click at [155, 24] on input "text" at bounding box center [207, 23] width 214 height 20
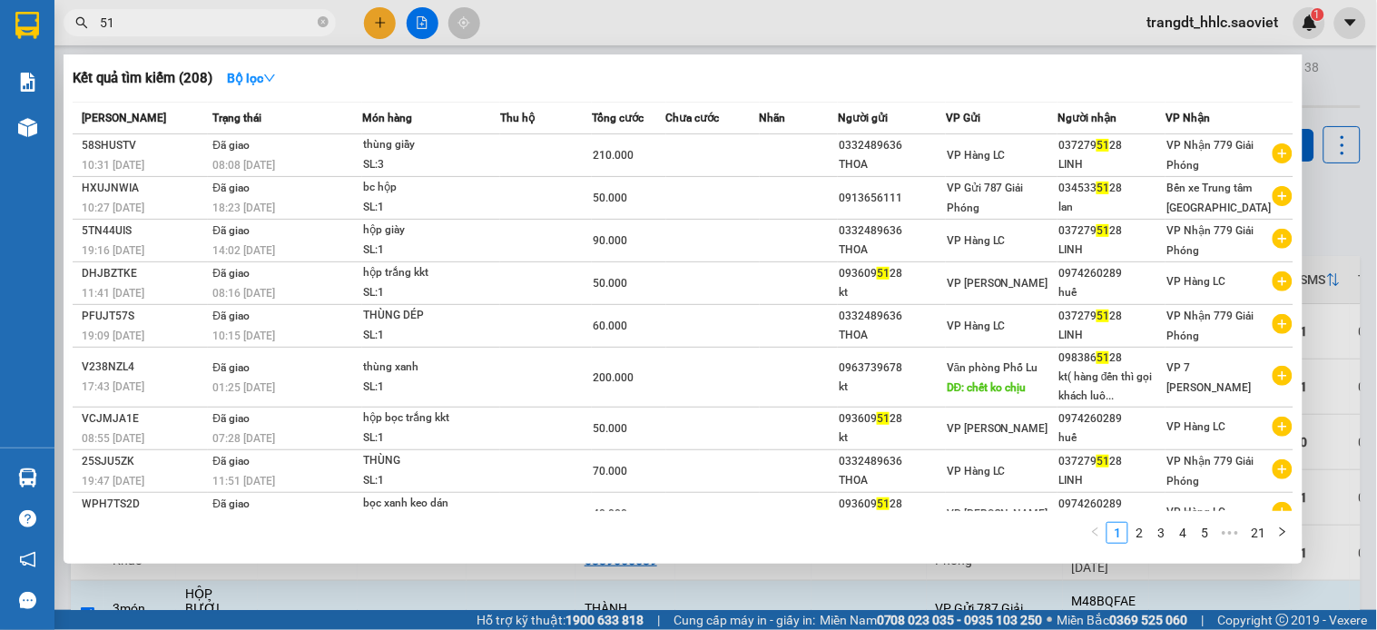
type input "5"
